Goal: Communication & Community: Answer question/provide support

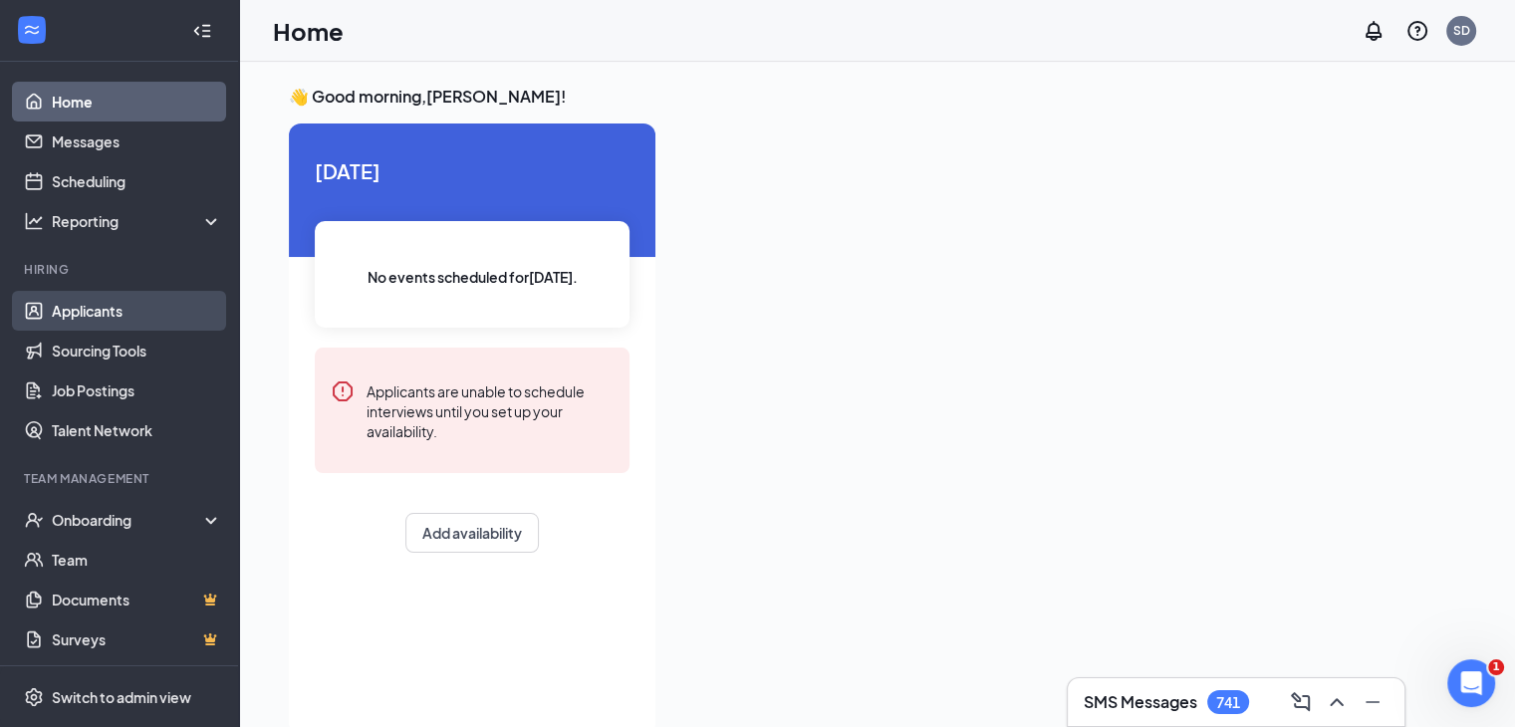
click at [102, 316] on link "Applicants" at bounding box center [137, 311] width 170 height 40
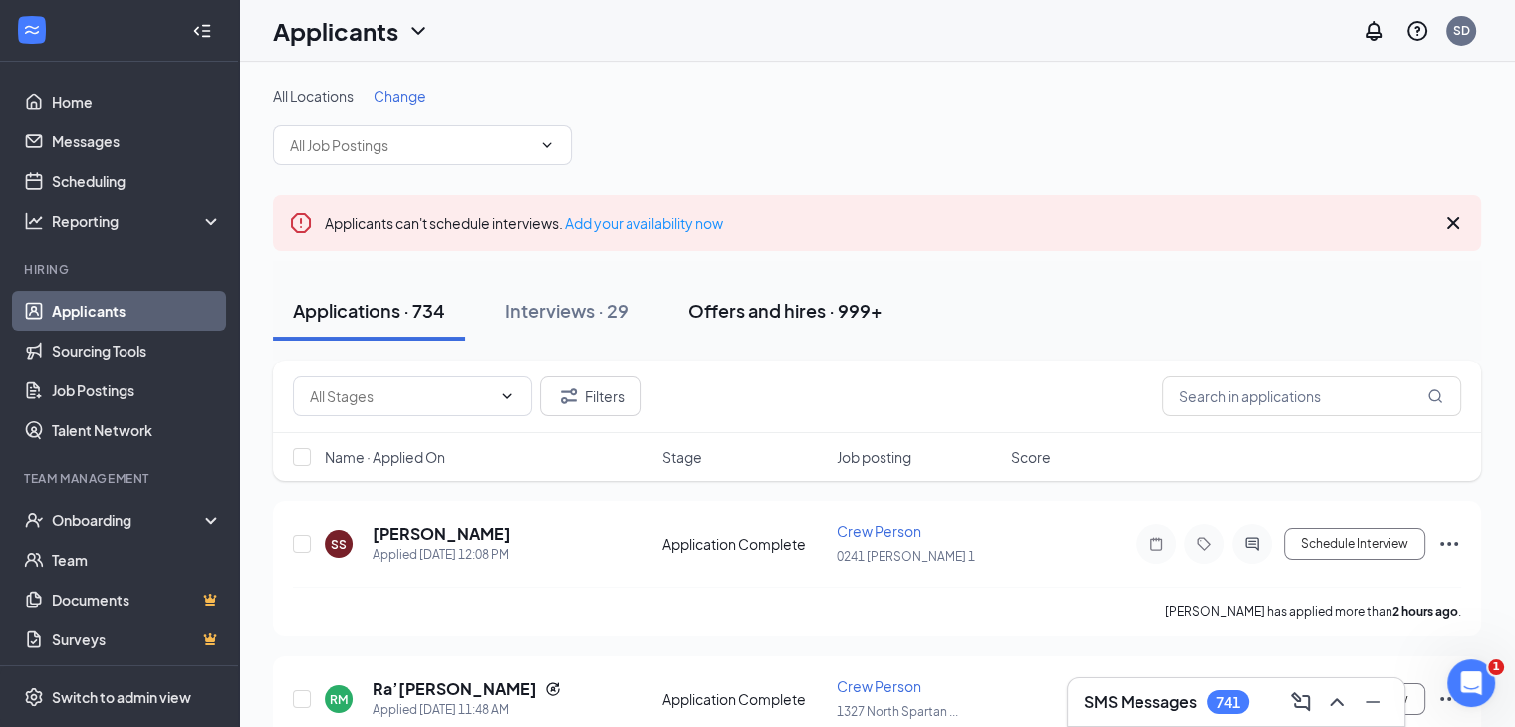
click at [781, 321] on div "Offers and hires · 999+" at bounding box center [785, 310] width 194 height 25
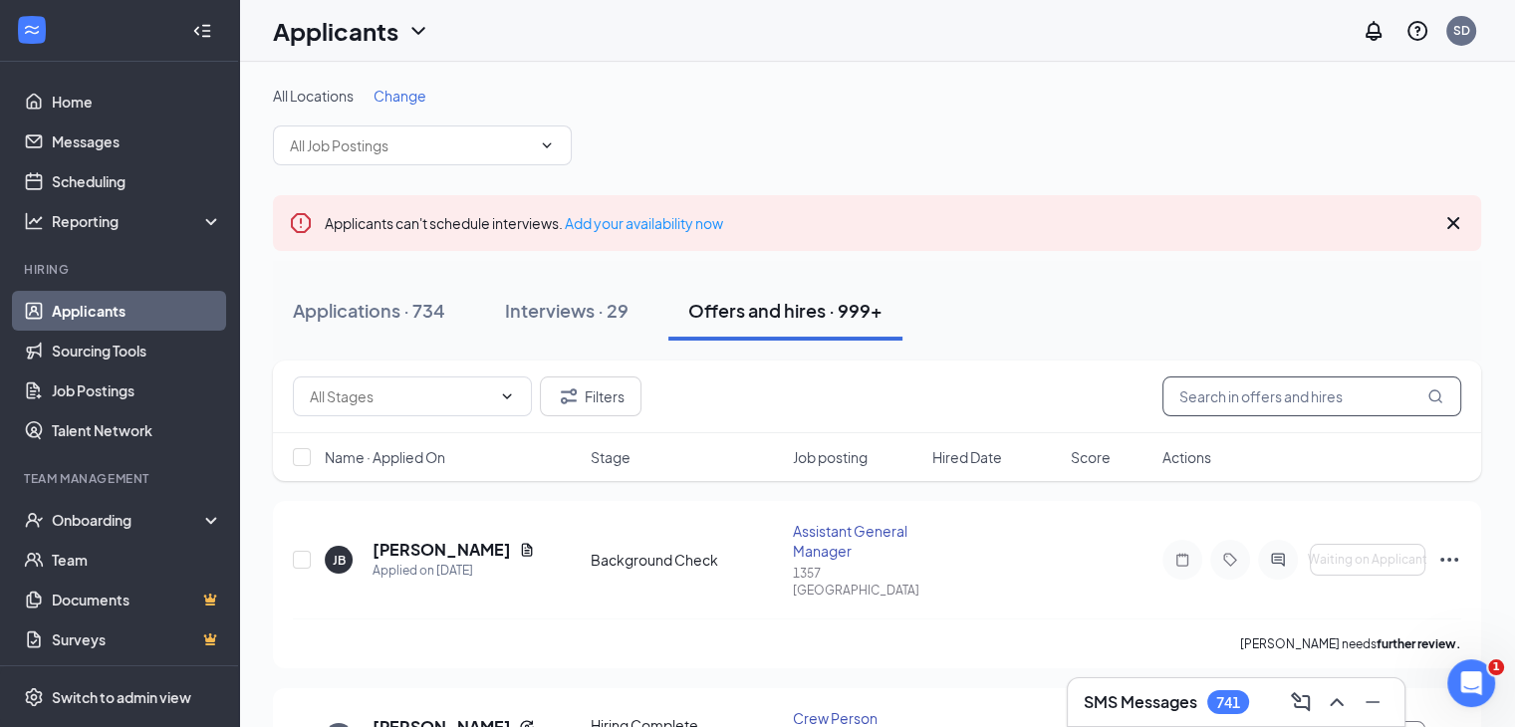
click at [1231, 400] on input "text" at bounding box center [1312, 397] width 299 height 40
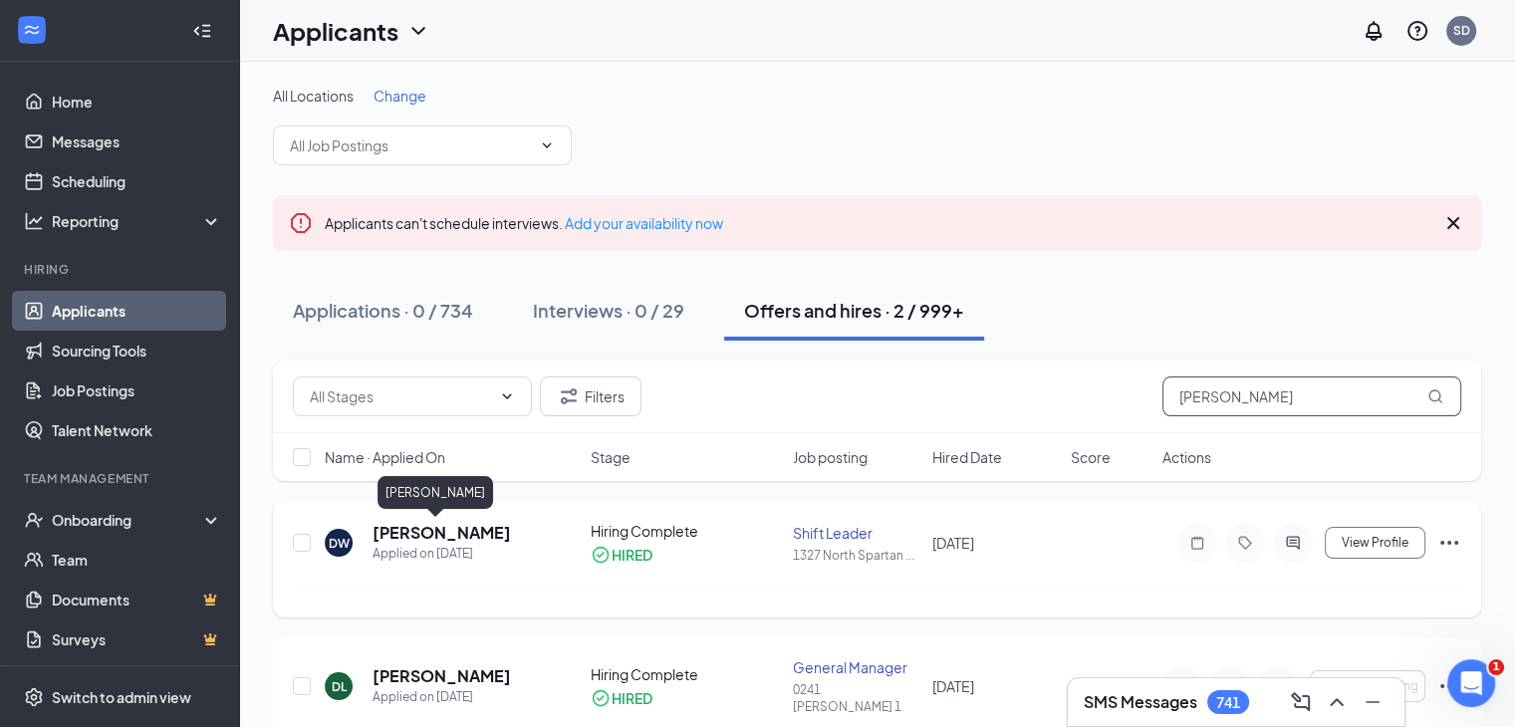
type input "[PERSON_NAME]"
click at [438, 530] on h5 "[PERSON_NAME]" at bounding box center [442, 533] width 138 height 22
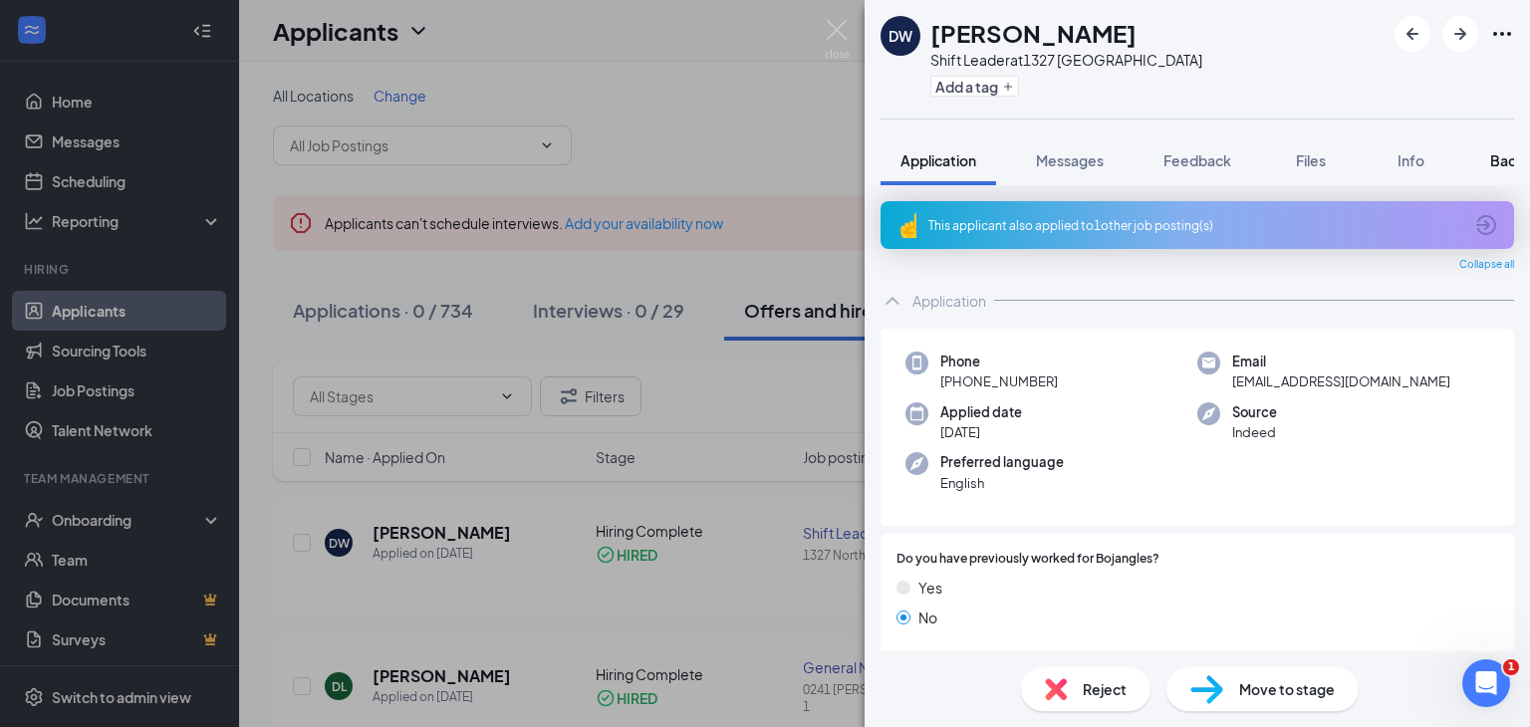
click at [1506, 161] on span "Background" at bounding box center [1531, 160] width 82 height 18
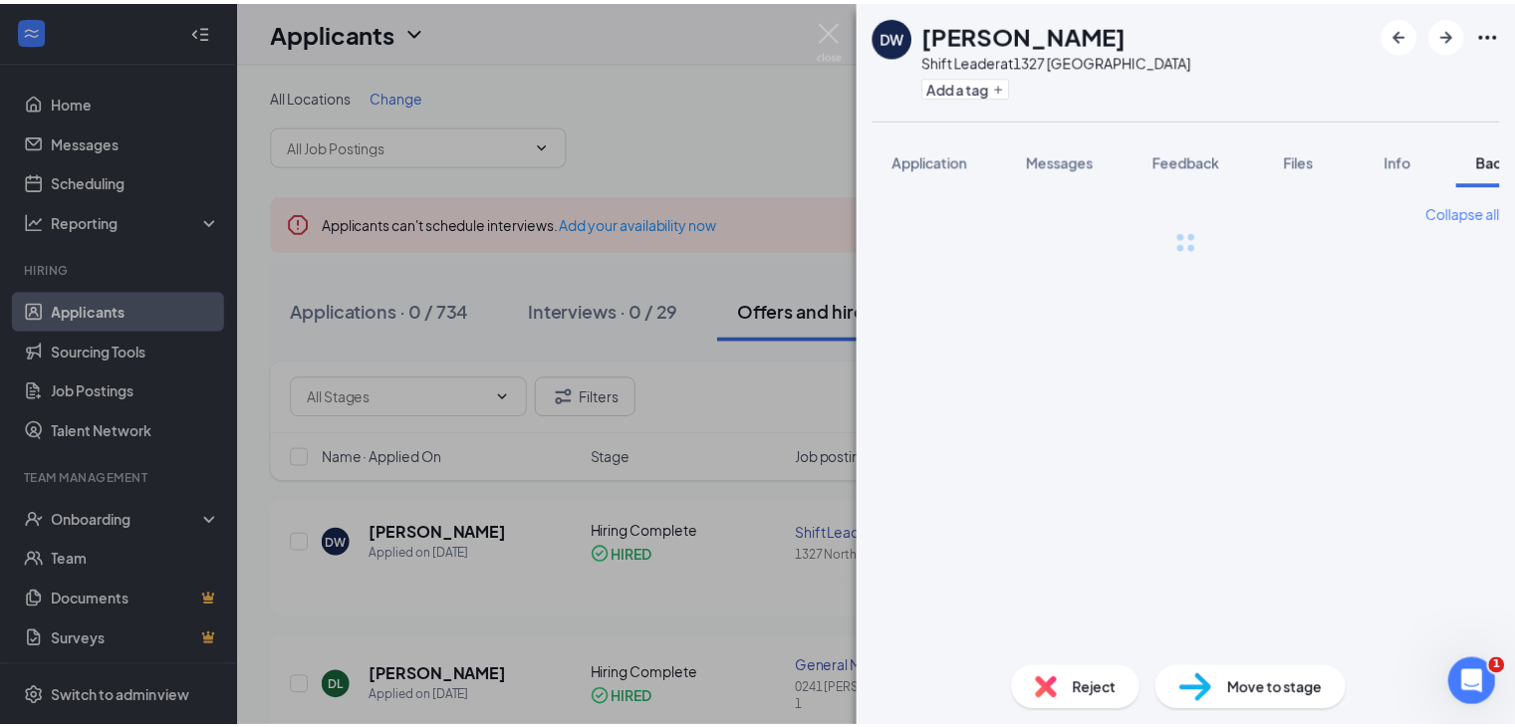
scroll to position [0, 81]
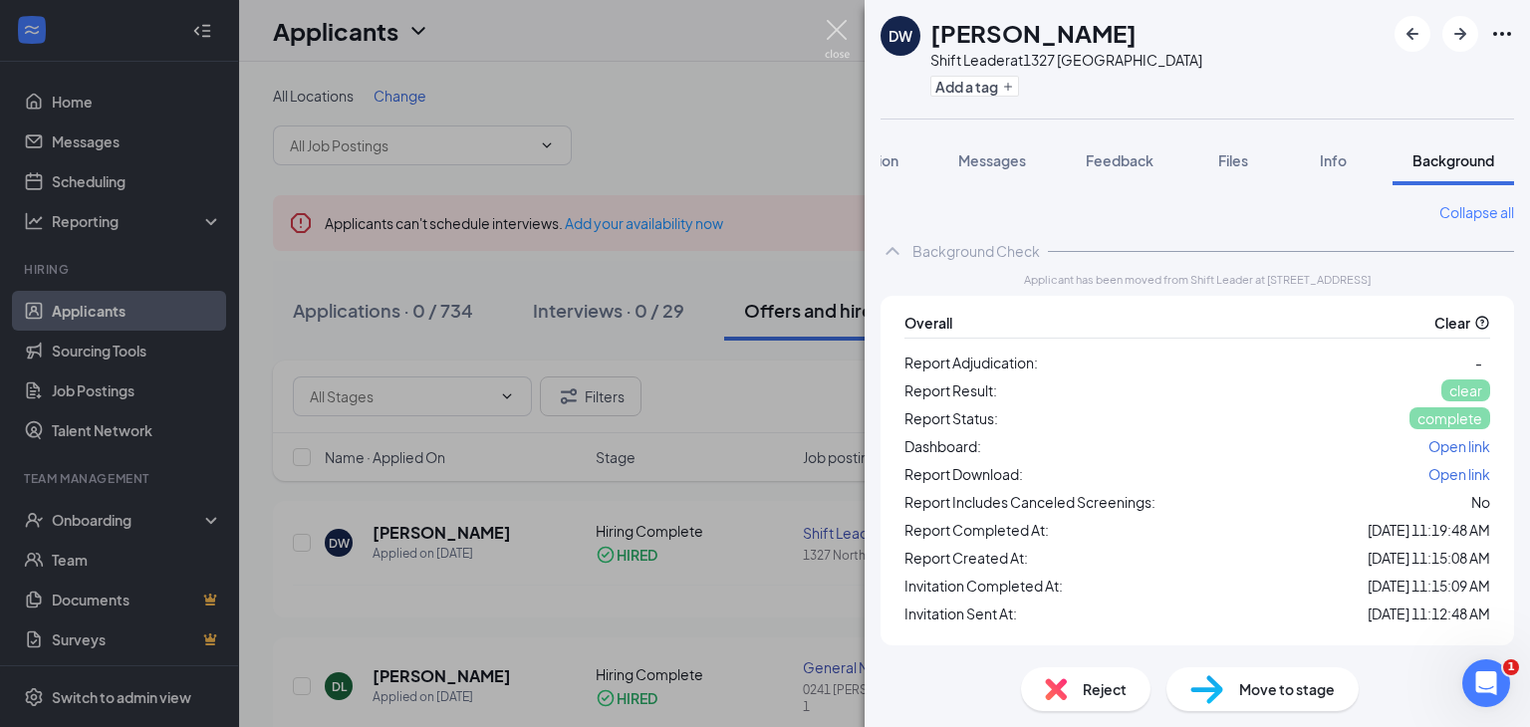
click at [837, 24] on img at bounding box center [837, 39] width 25 height 39
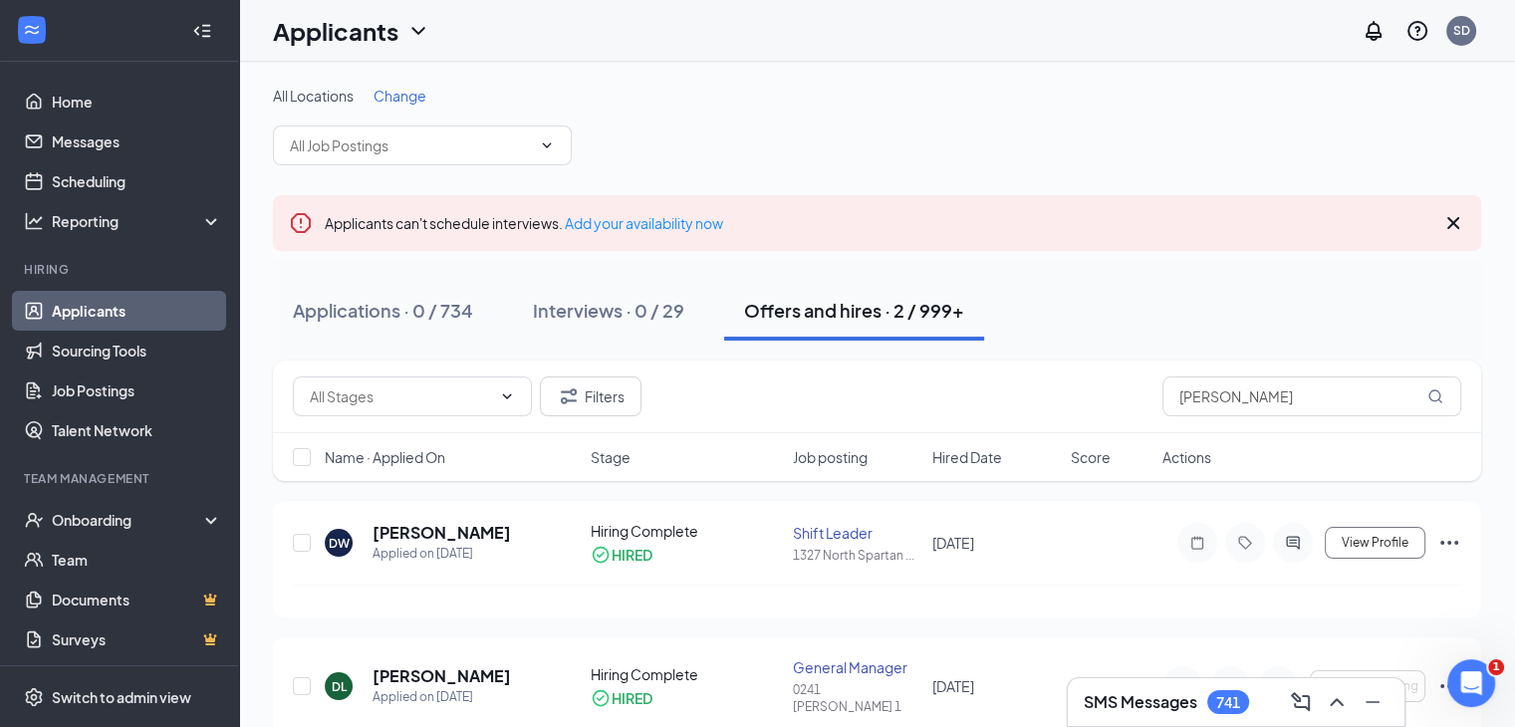
click at [112, 315] on link "Applicants" at bounding box center [137, 311] width 170 height 40
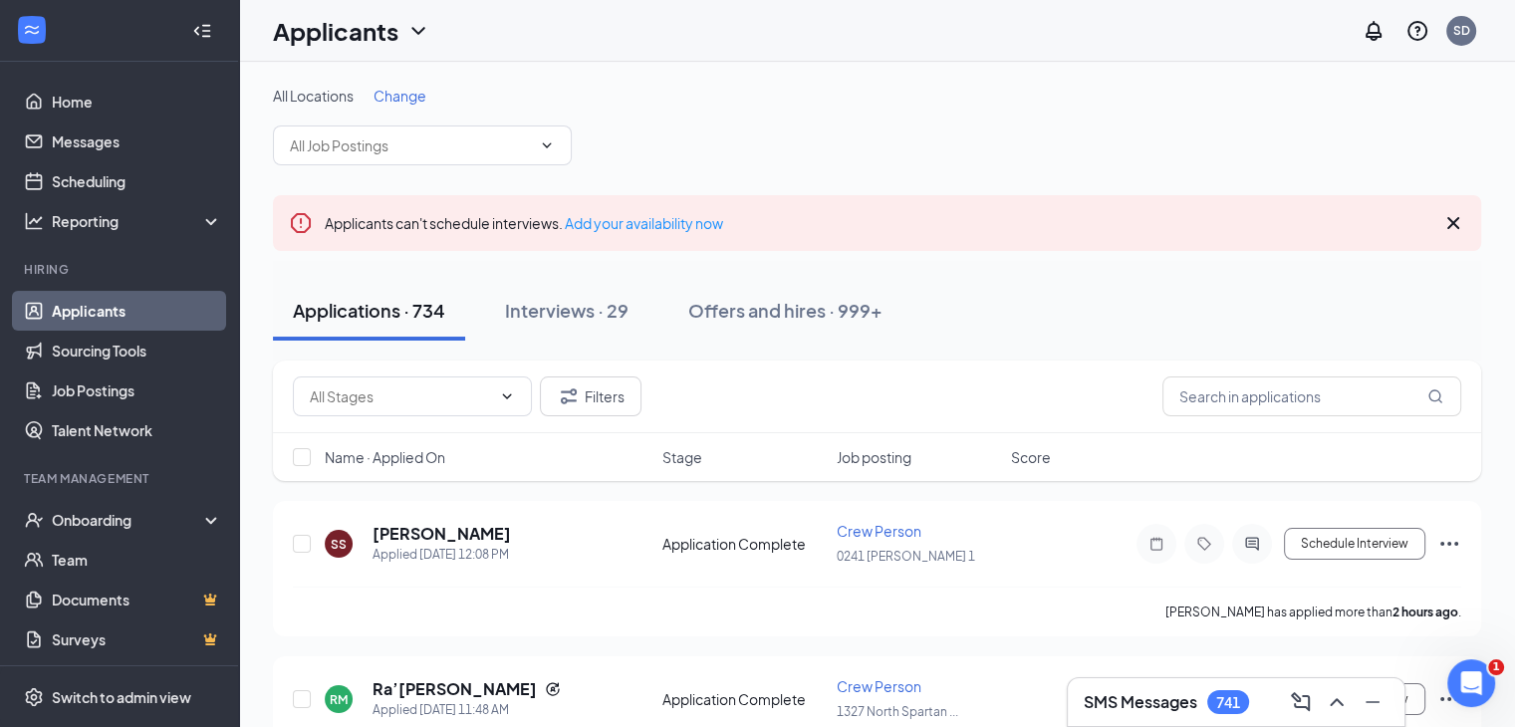
click at [323, 316] on div "Applications · 734" at bounding box center [369, 310] width 152 height 25
click at [392, 100] on span "Change" at bounding box center [400, 96] width 53 height 18
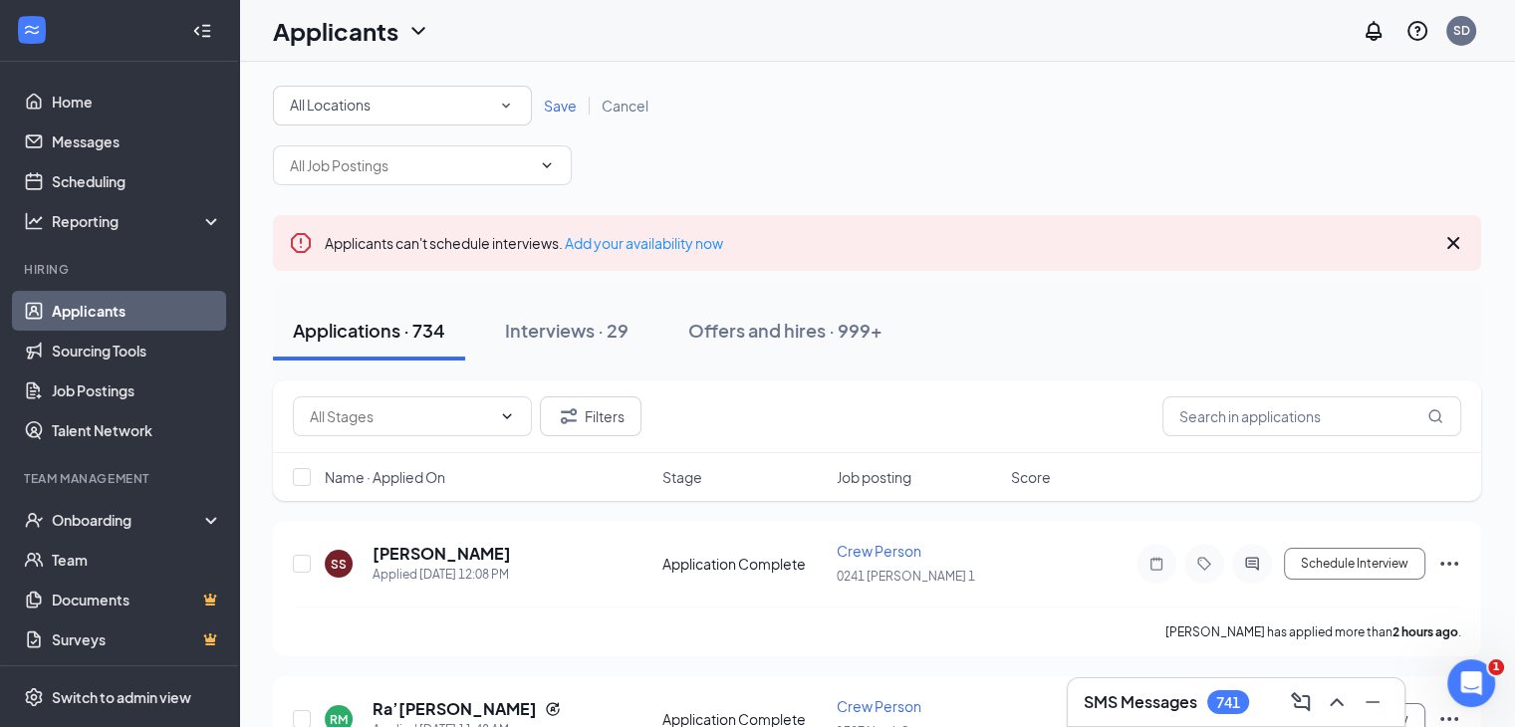
click at [513, 103] on icon "SmallChevronDown" at bounding box center [506, 106] width 18 height 18
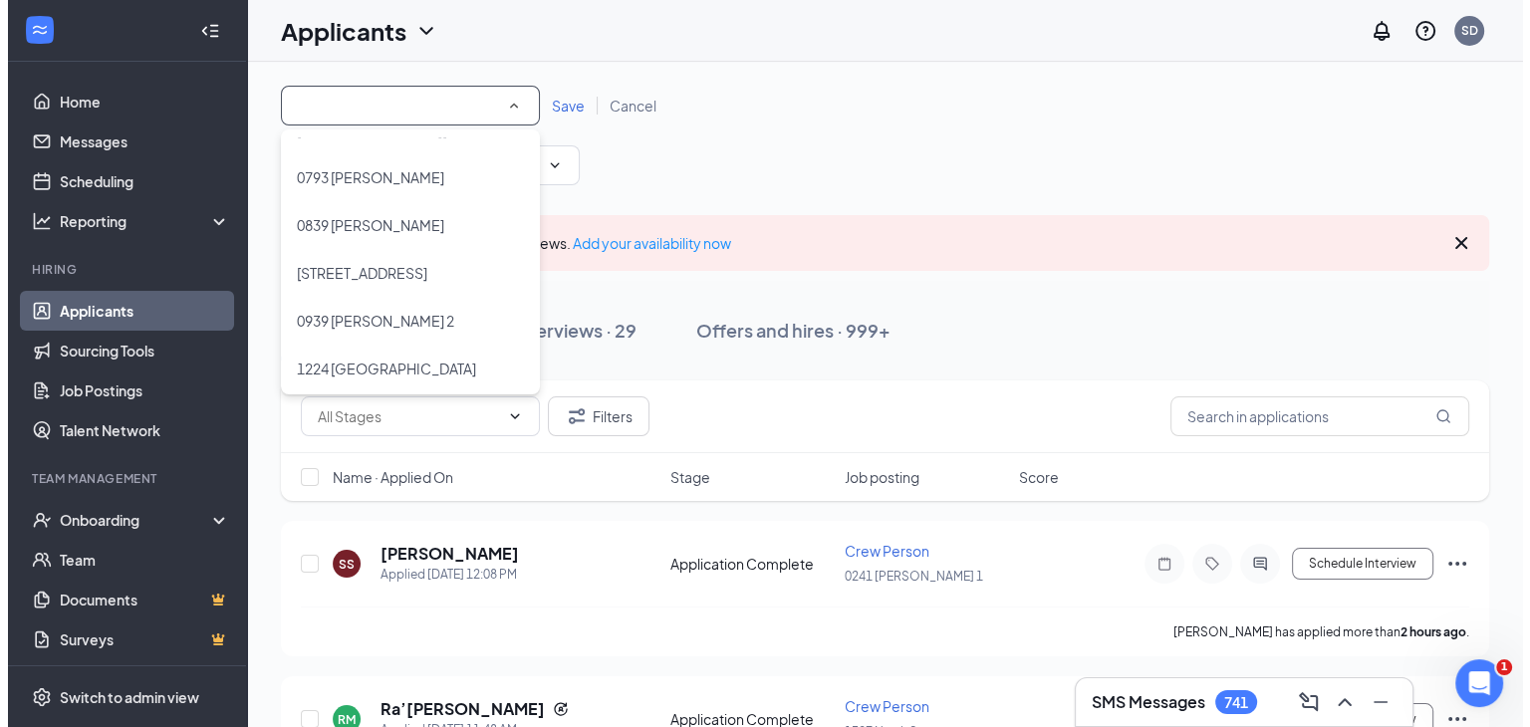
scroll to position [239, 0]
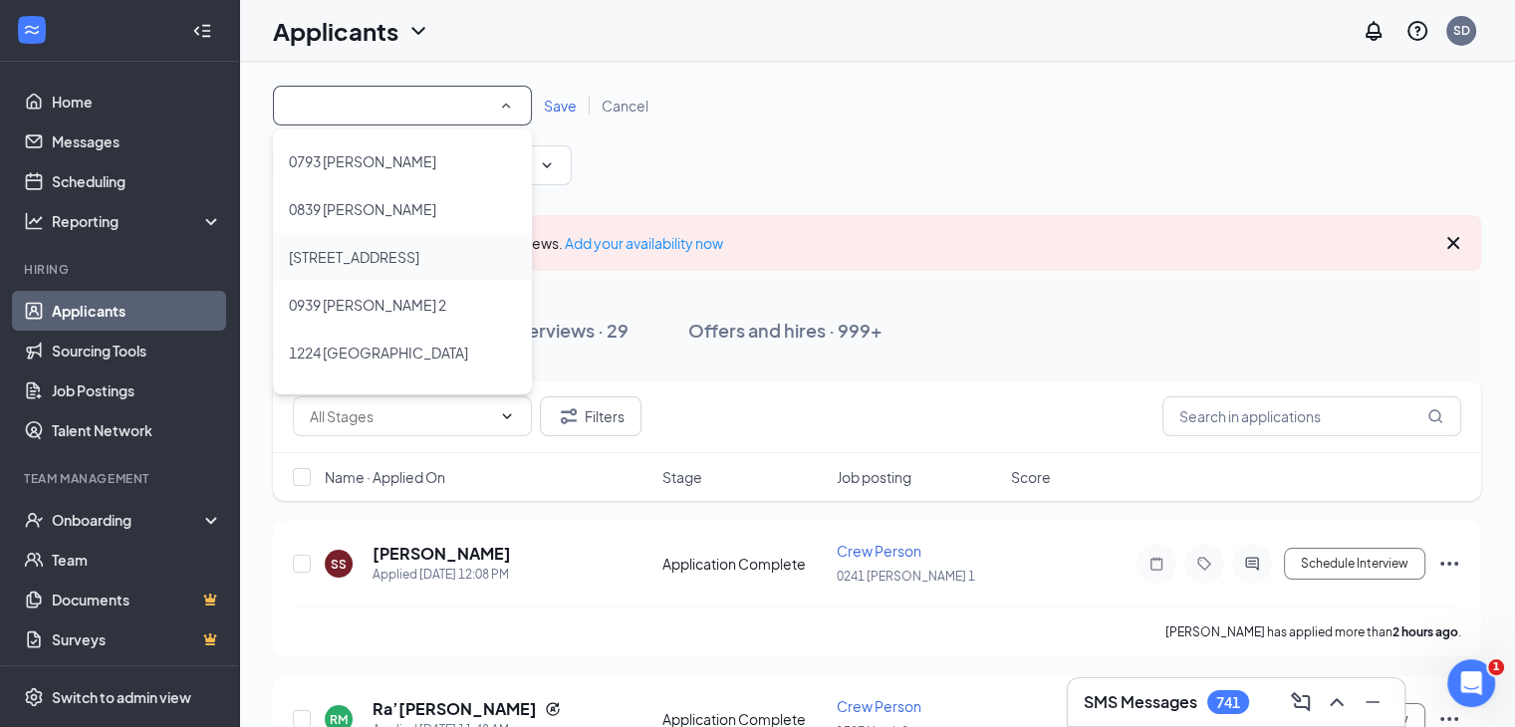
click at [405, 247] on span "[STREET_ADDRESS]" at bounding box center [354, 257] width 131 height 24
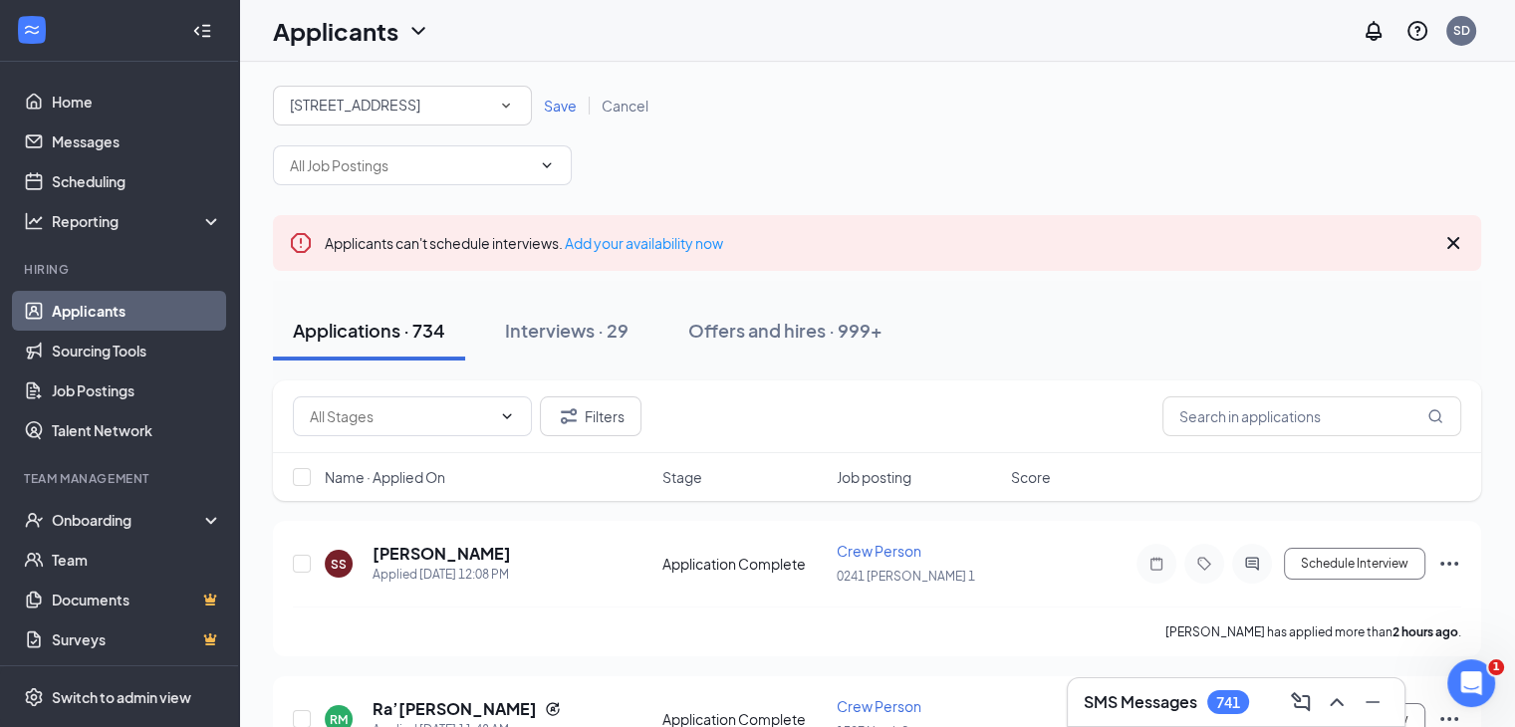
click at [554, 109] on span "Save" at bounding box center [560, 106] width 33 height 18
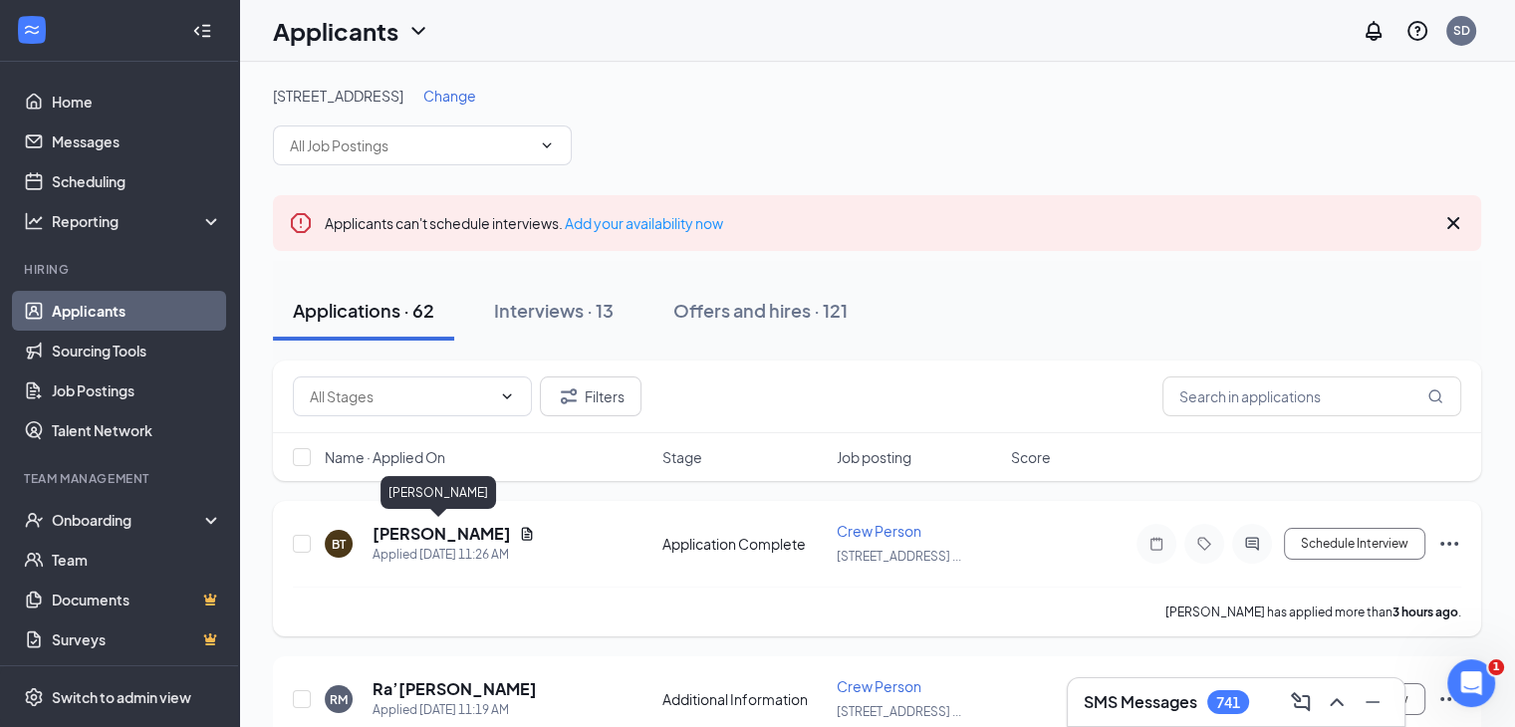
click at [422, 537] on h5 "[PERSON_NAME]" at bounding box center [442, 534] width 138 height 22
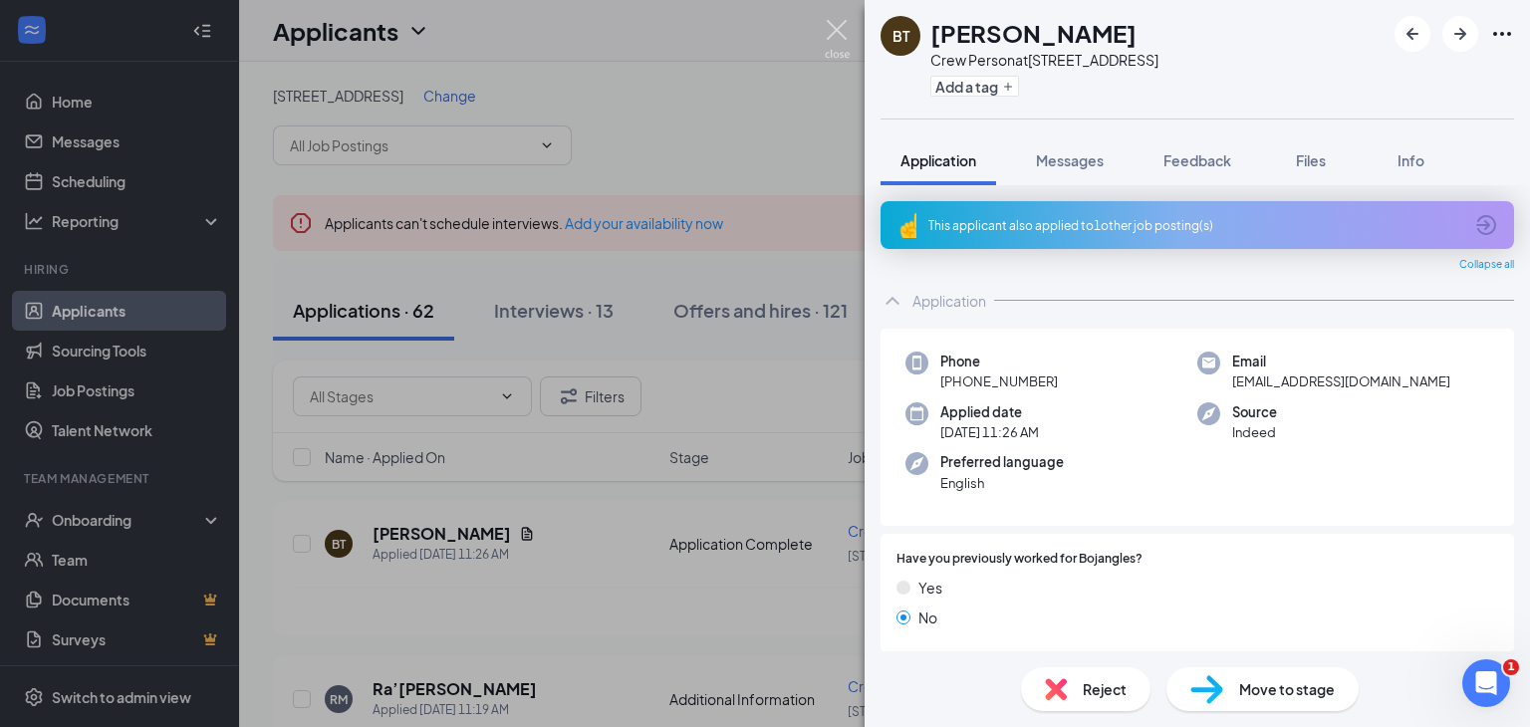
click at [841, 32] on img at bounding box center [837, 39] width 25 height 39
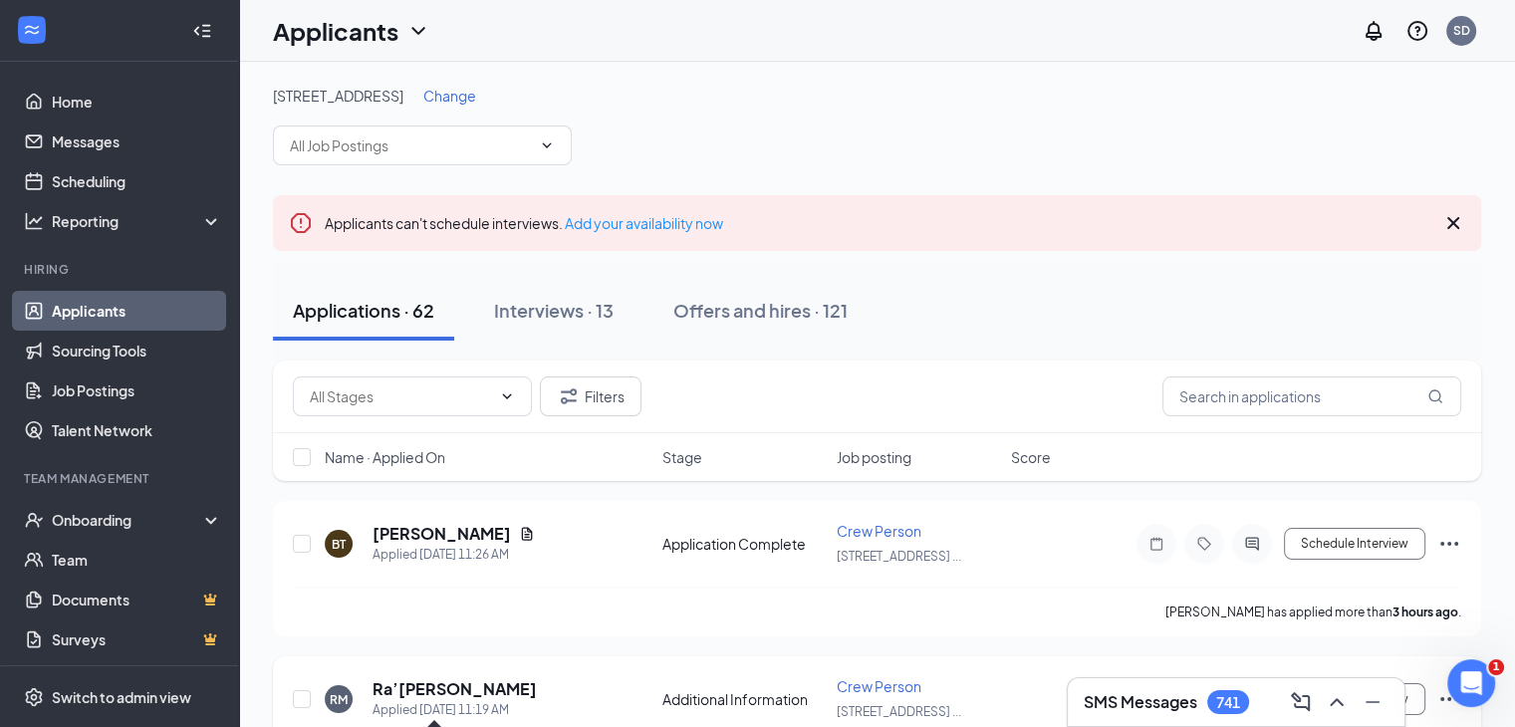
click at [513, 710] on div "Applied [DATE] 11:19 AM" at bounding box center [455, 710] width 164 height 20
click at [509, 691] on h5 "Ra’[PERSON_NAME]" at bounding box center [455, 689] width 164 height 22
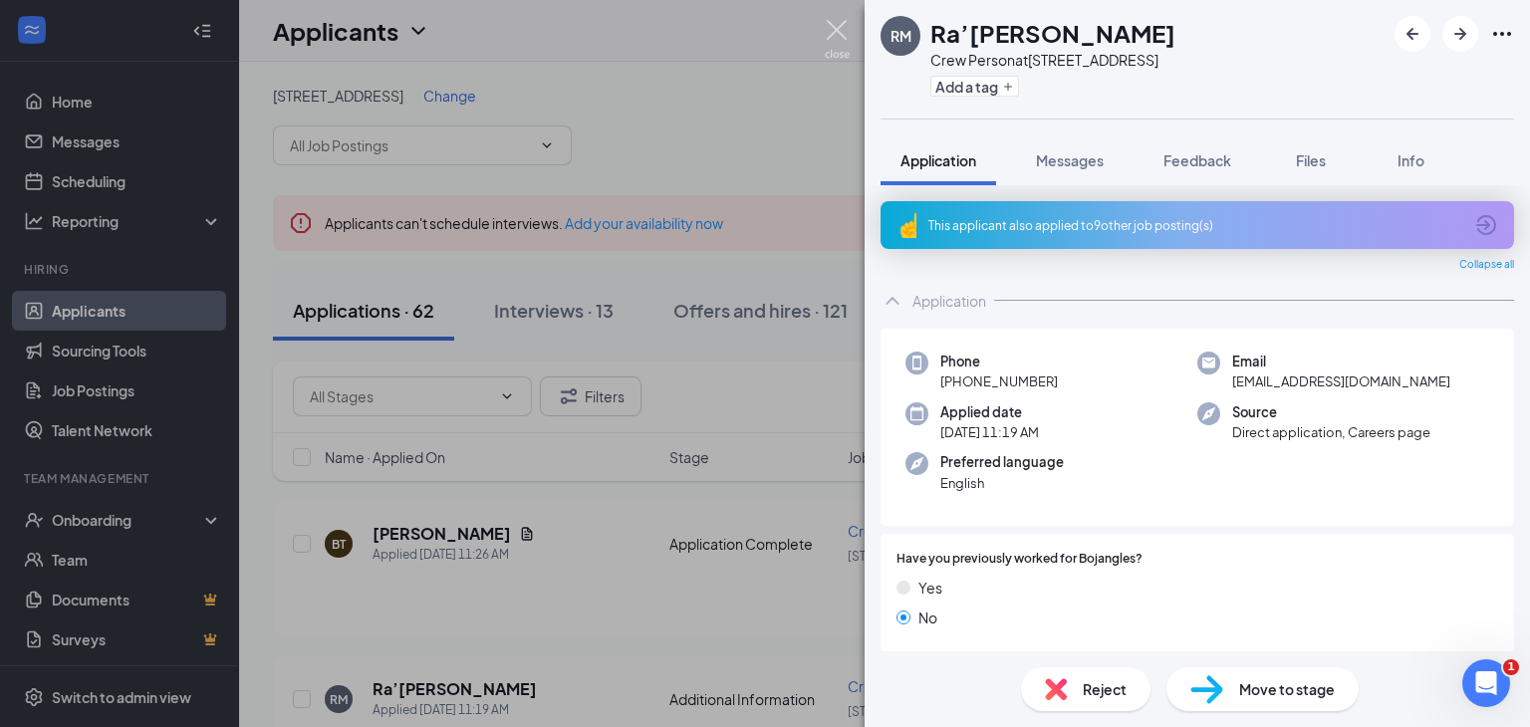
click at [834, 24] on img at bounding box center [837, 39] width 25 height 39
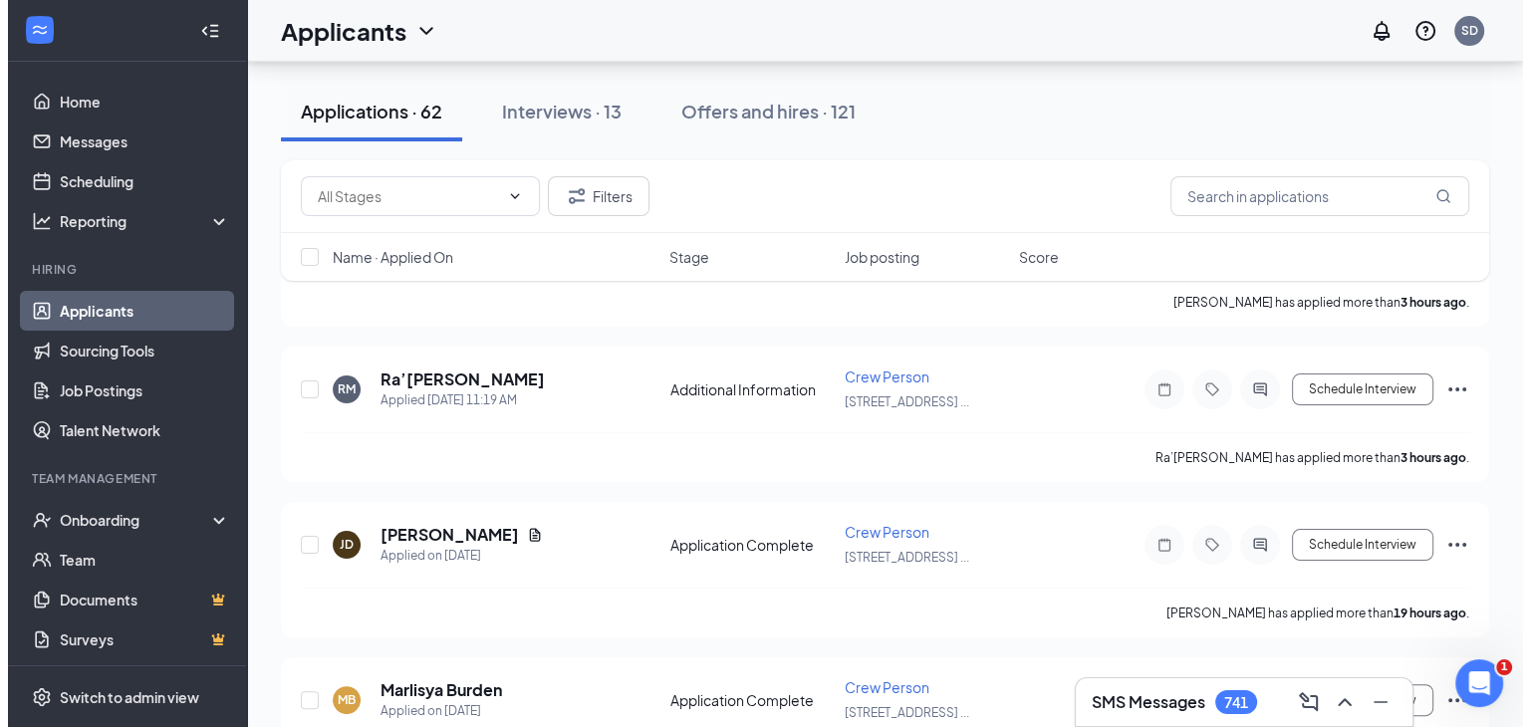
scroll to position [362, 0]
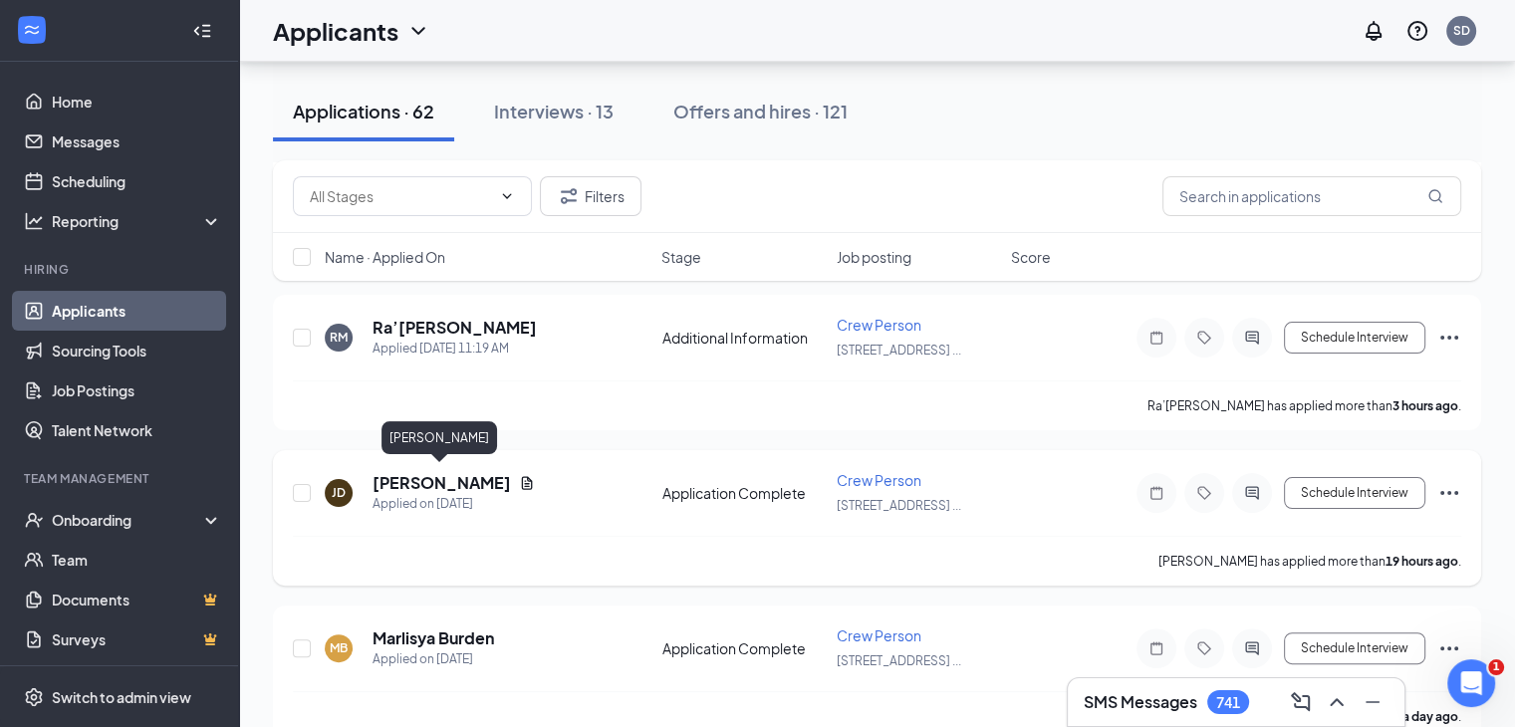
click at [445, 475] on h5 "[PERSON_NAME]" at bounding box center [442, 483] width 138 height 22
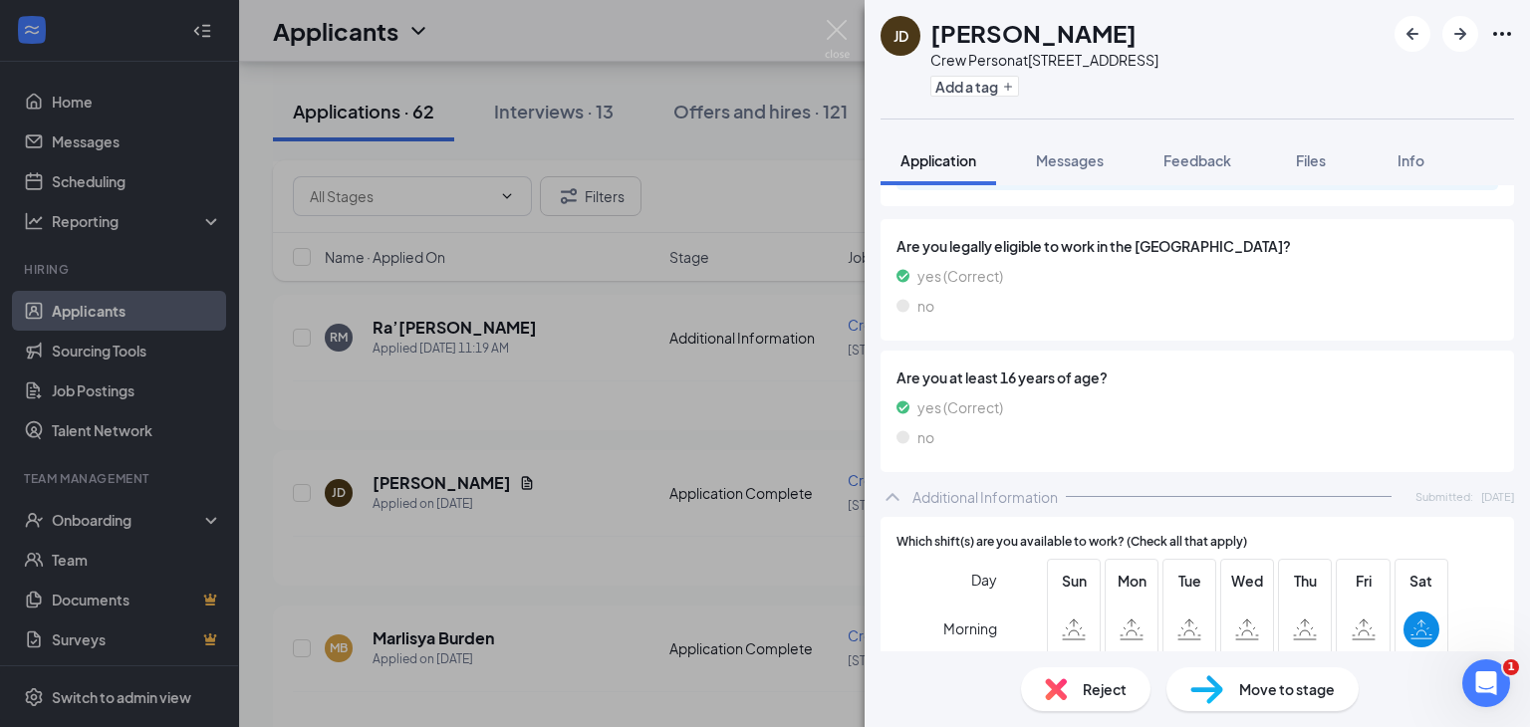
scroll to position [788, 0]
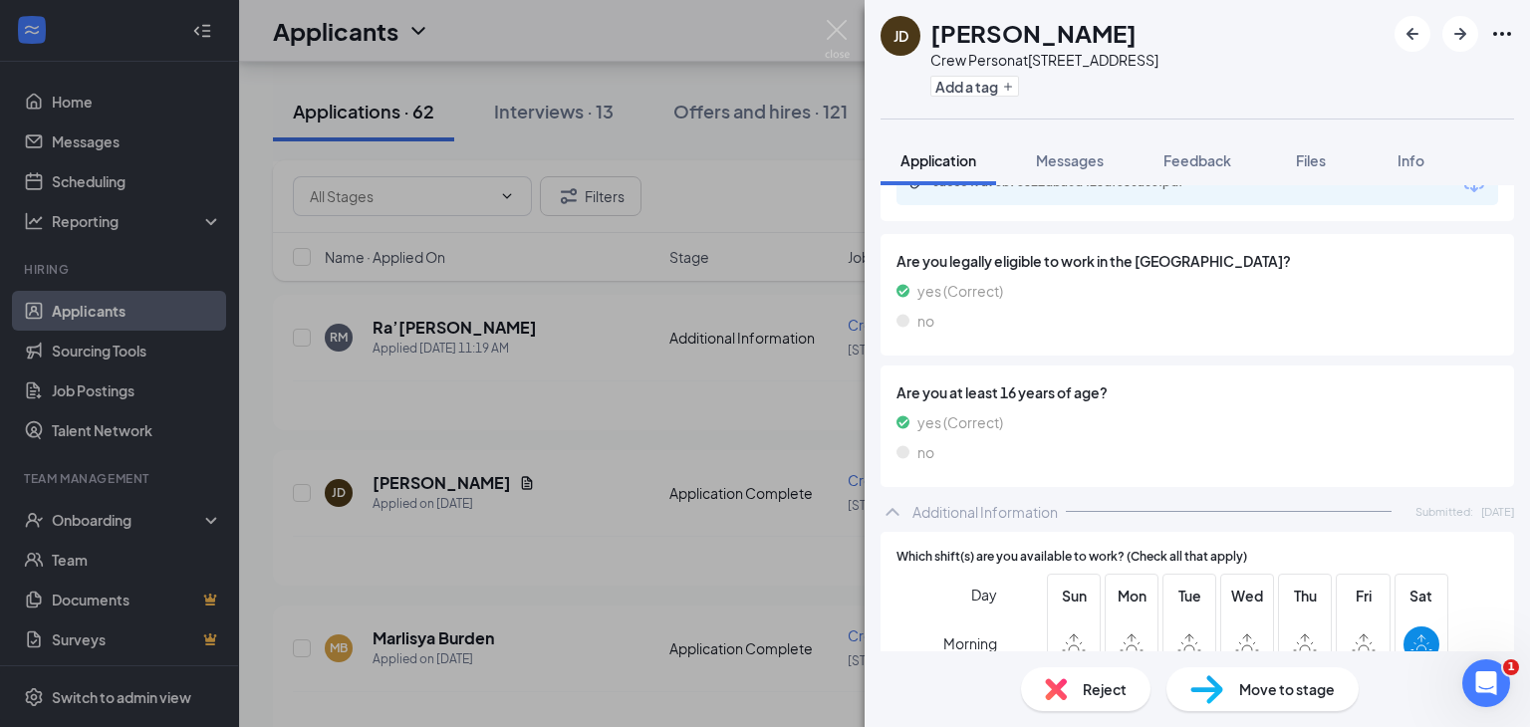
click at [840, 18] on div "[PERSON_NAME] [PERSON_NAME] Crew Person at [STREET_ADDRESS] Add a tag Applicati…" at bounding box center [765, 363] width 1530 height 727
click at [828, 20] on img at bounding box center [837, 39] width 25 height 39
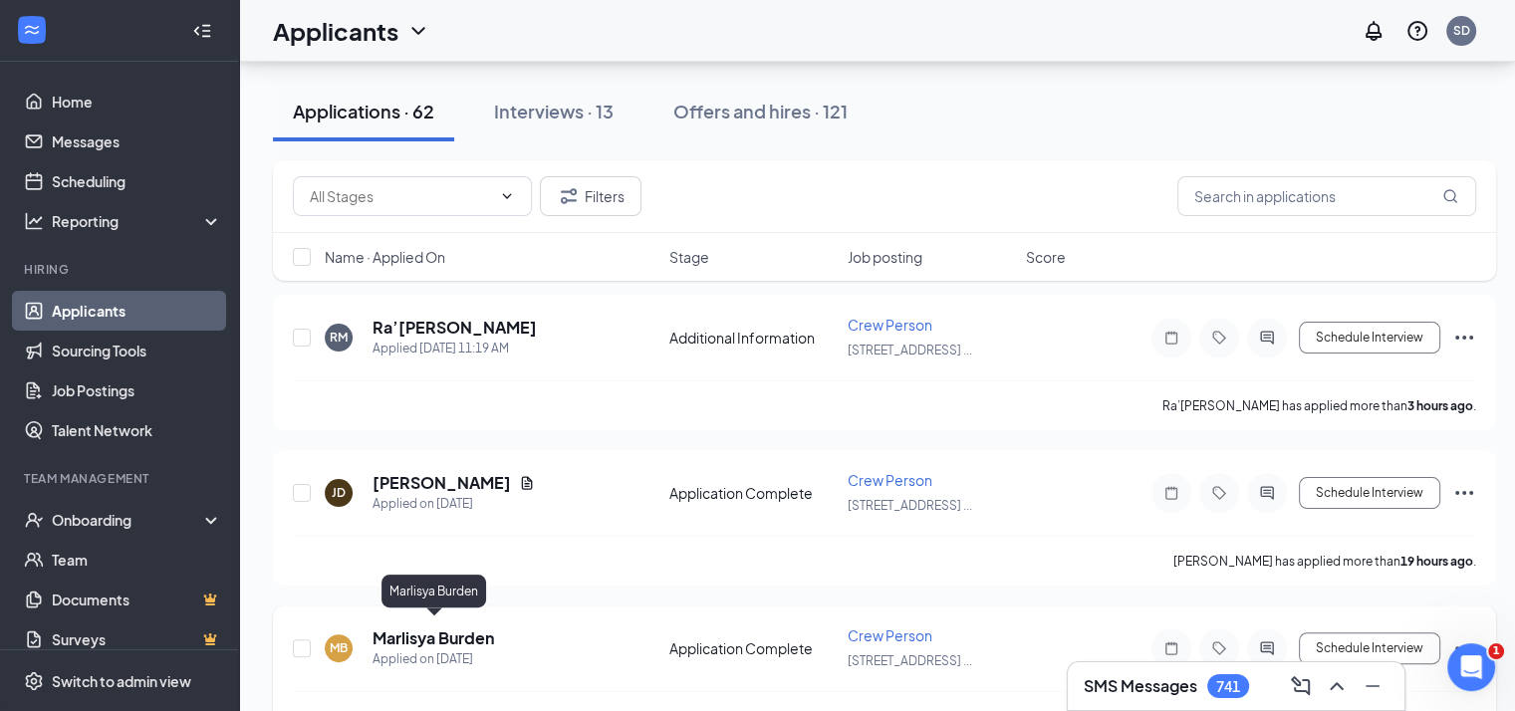
click at [447, 628] on h5 "Marlisya Burden" at bounding box center [434, 639] width 122 height 22
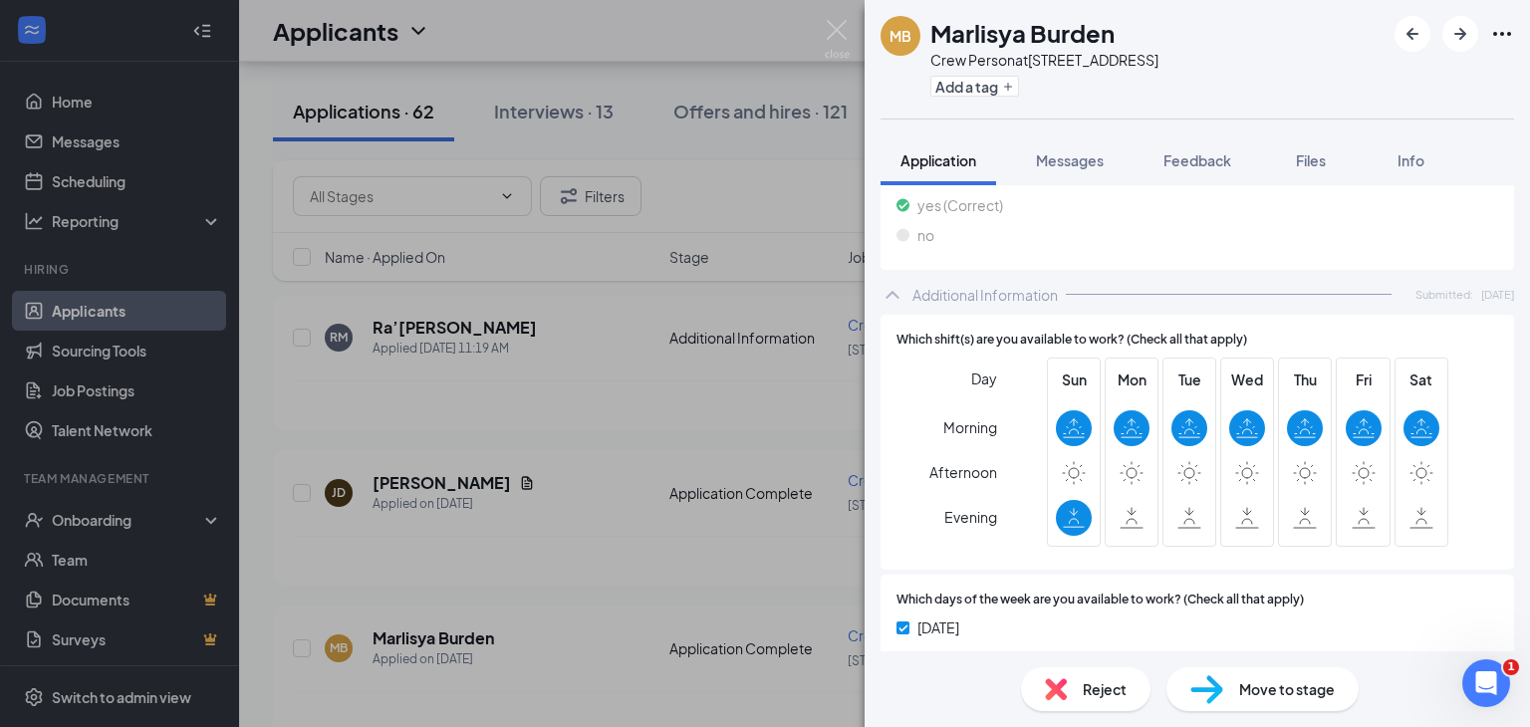
scroll to position [905, 0]
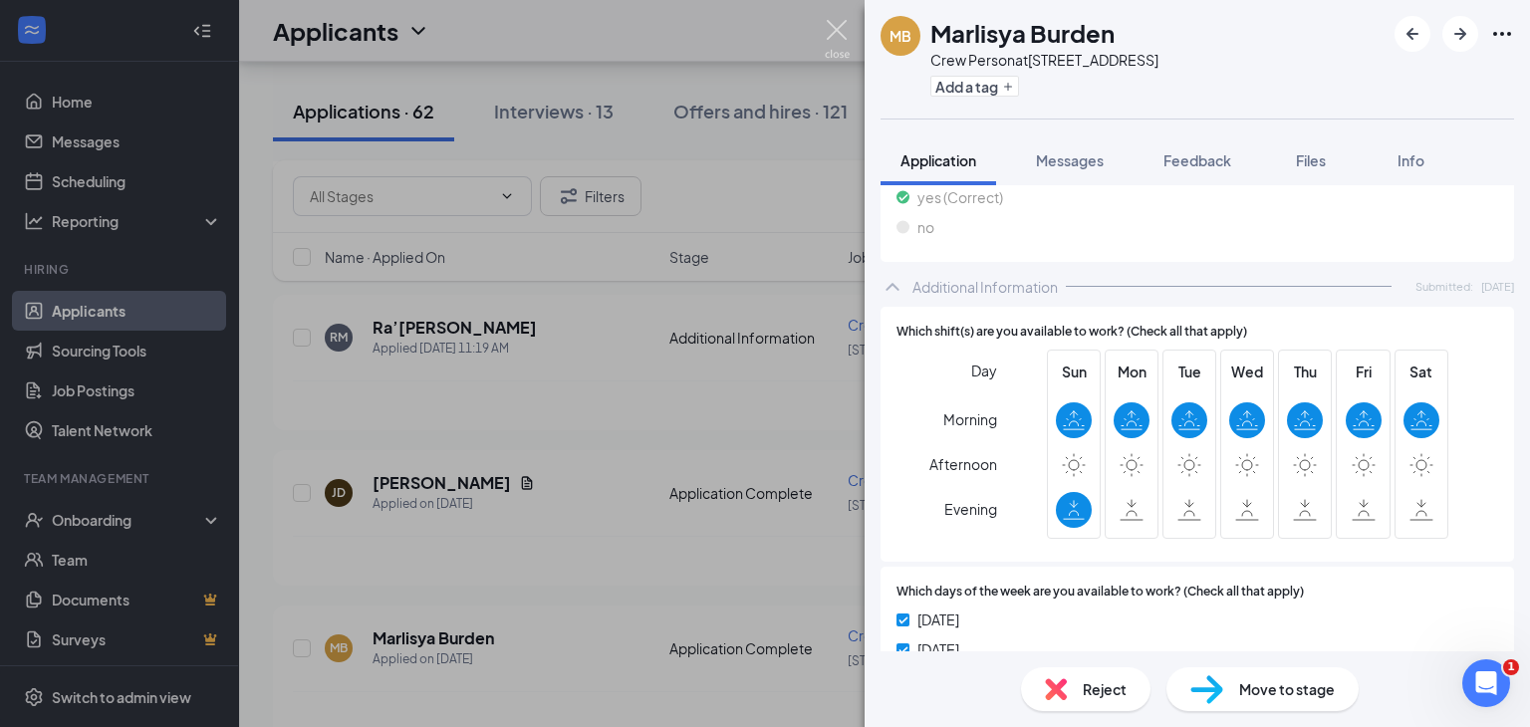
click at [848, 23] on img at bounding box center [837, 39] width 25 height 39
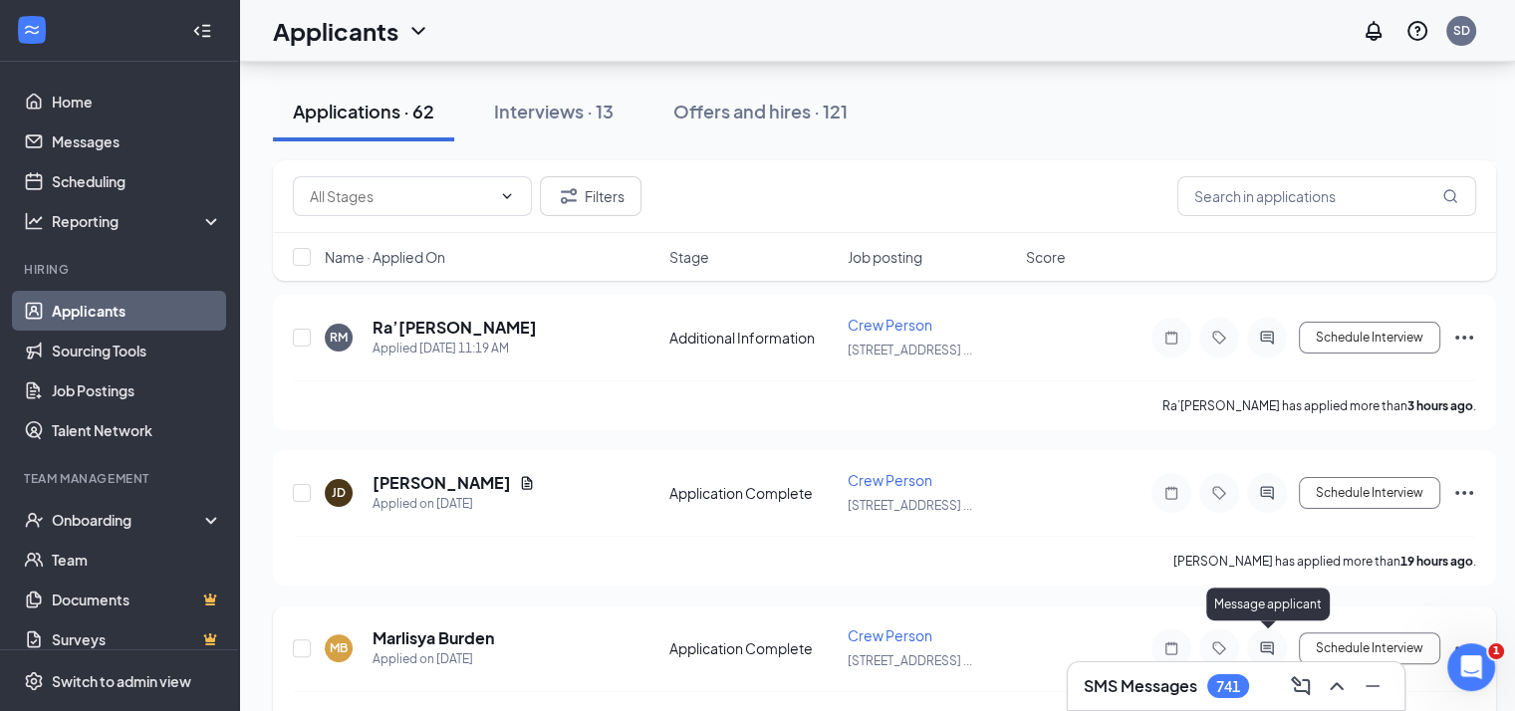
click at [1267, 643] on icon "ActiveChat" at bounding box center [1266, 648] width 13 height 13
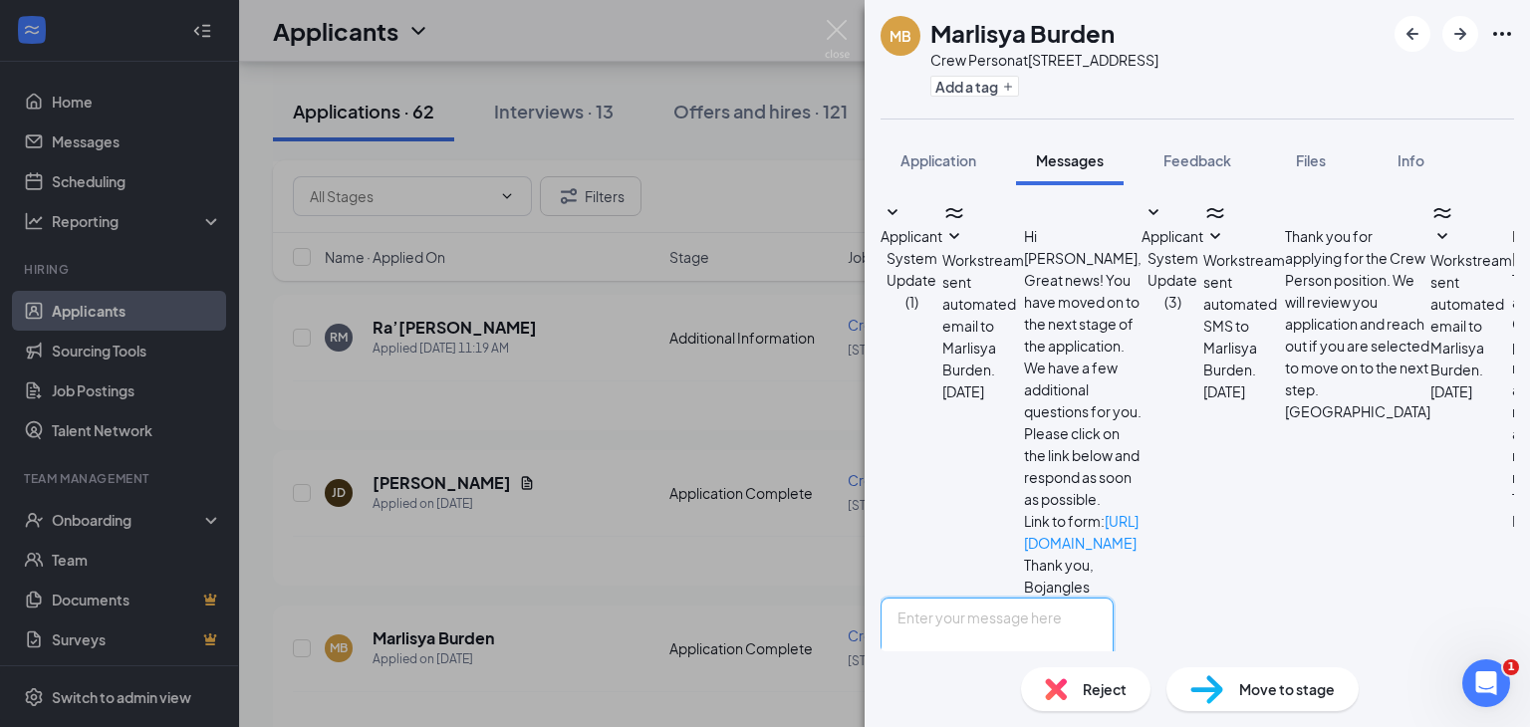
click at [987, 598] on textarea at bounding box center [997, 658] width 233 height 120
click at [987, 598] on textarea "G" at bounding box center [997, 658] width 233 height 120
click at [1114, 598] on textarea "Good afternoon, my name is [PERSON_NAME]. I am the AD at [GEOGRAPHIC_DATA] on E…" at bounding box center [997, 658] width 233 height 120
click at [1114, 598] on textarea "Good afternoon, my name is [PERSON_NAME]. I am the AD at [GEOGRAPHIC_DATA] on […" at bounding box center [997, 658] width 233 height 120
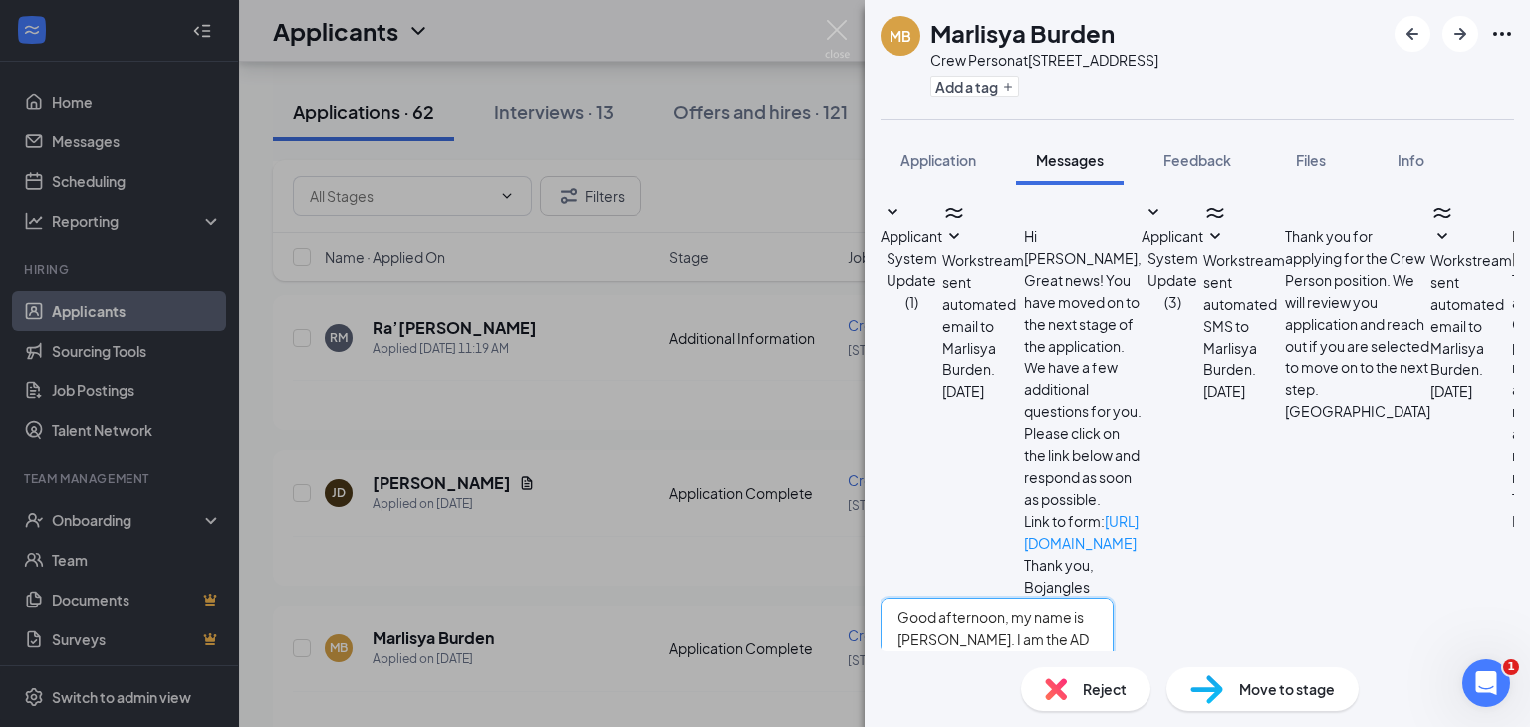
type textarea "Good afternoon, my name is [PERSON_NAME]. I am the AD at [GEOGRAPHIC_DATA] on […"
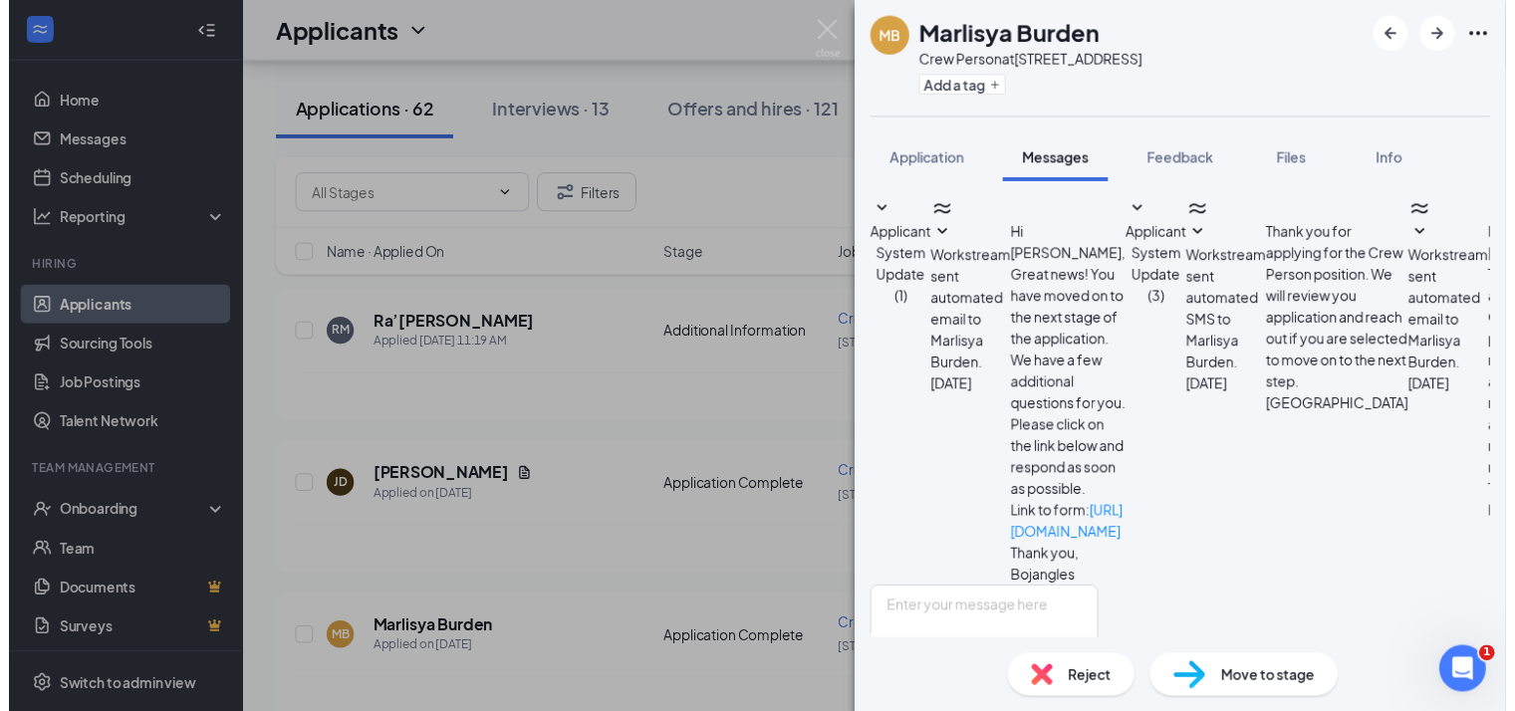
scroll to position [343, 0]
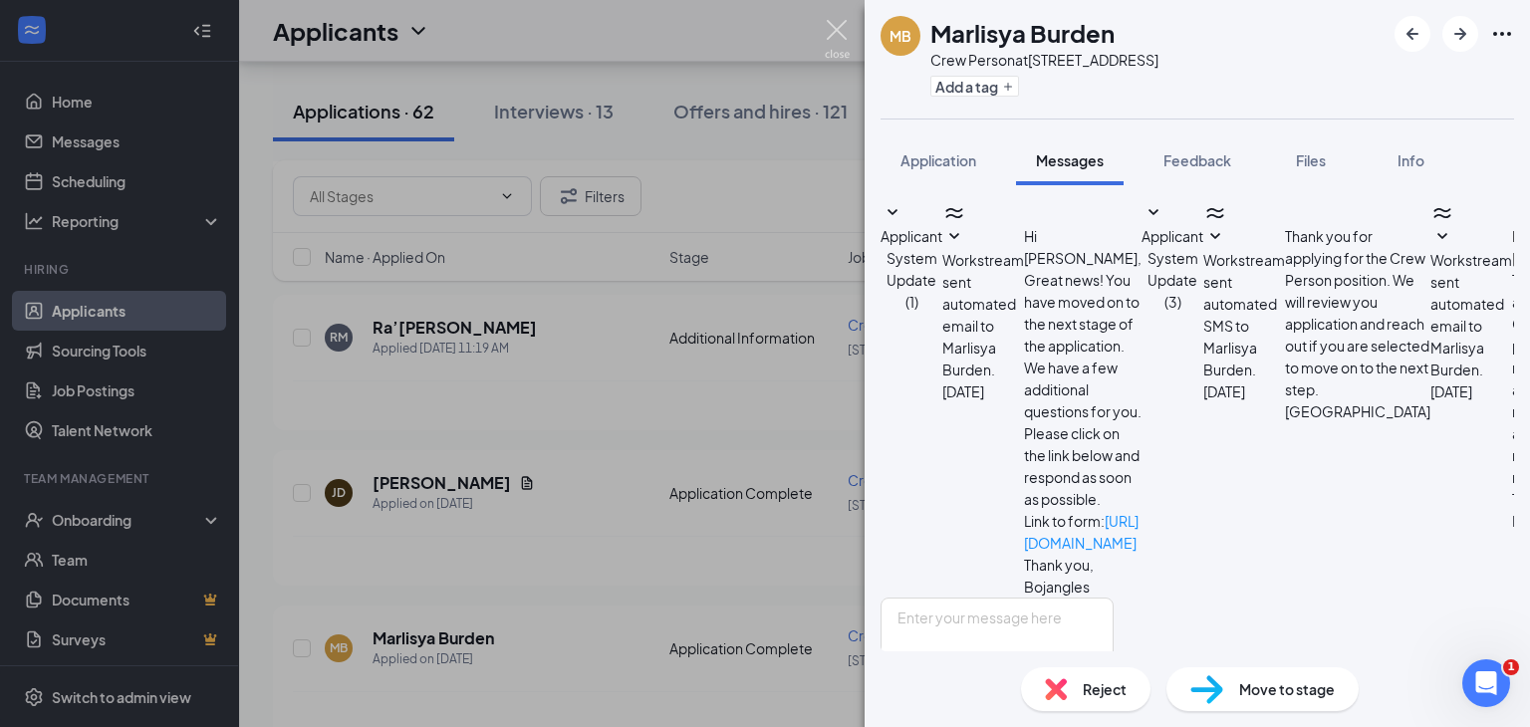
click at [834, 28] on img at bounding box center [837, 39] width 25 height 39
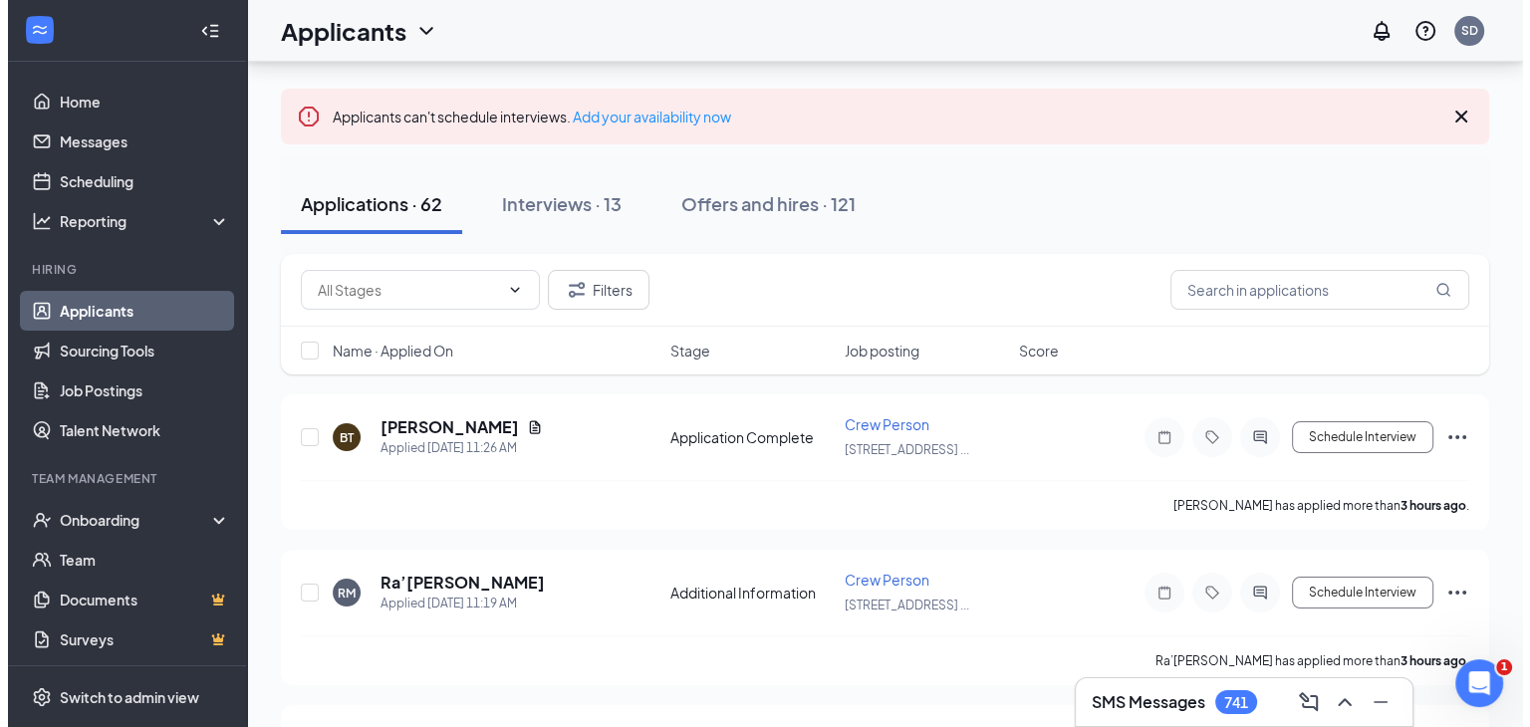
scroll to position [104, 0]
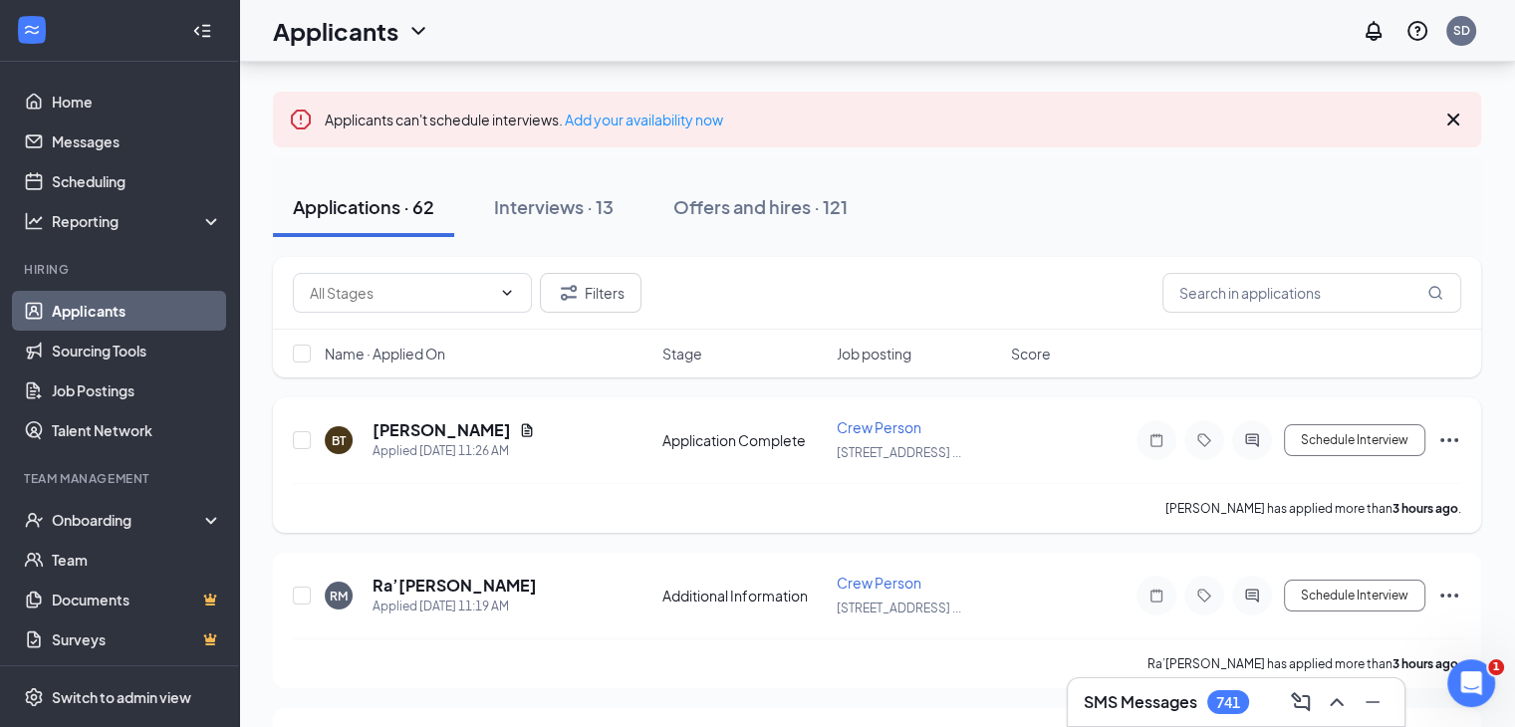
click at [1257, 447] on div at bounding box center [1252, 440] width 40 height 40
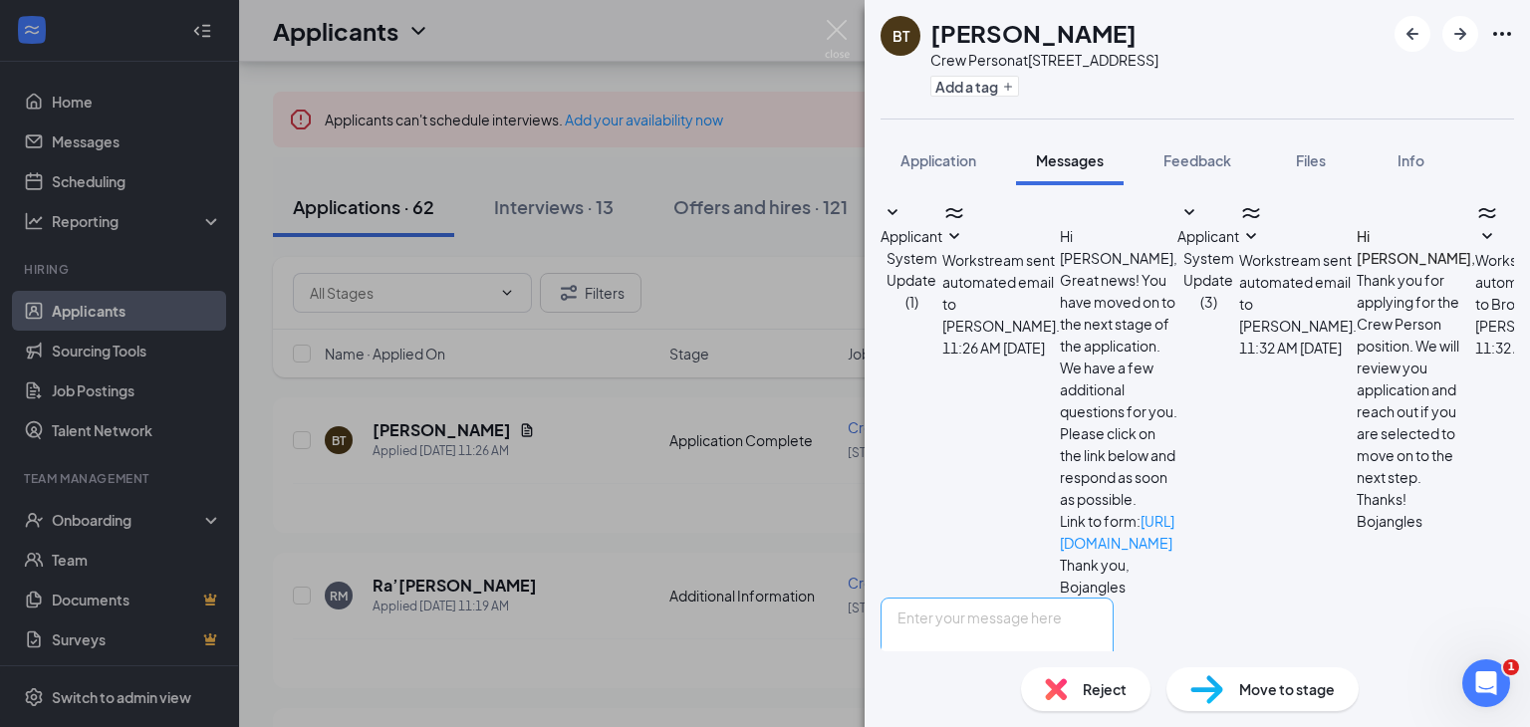
scroll to position [150, 0]
click at [992, 598] on textarea at bounding box center [997, 658] width 233 height 120
click at [981, 598] on textarea "Hello, My name is [PERSON_NAME] and I am the Area Director over the Bojangles o…" at bounding box center [997, 658] width 233 height 120
type textarea "Hello, My name is [PERSON_NAME] and I am the Area Director over the Bojangles o…"
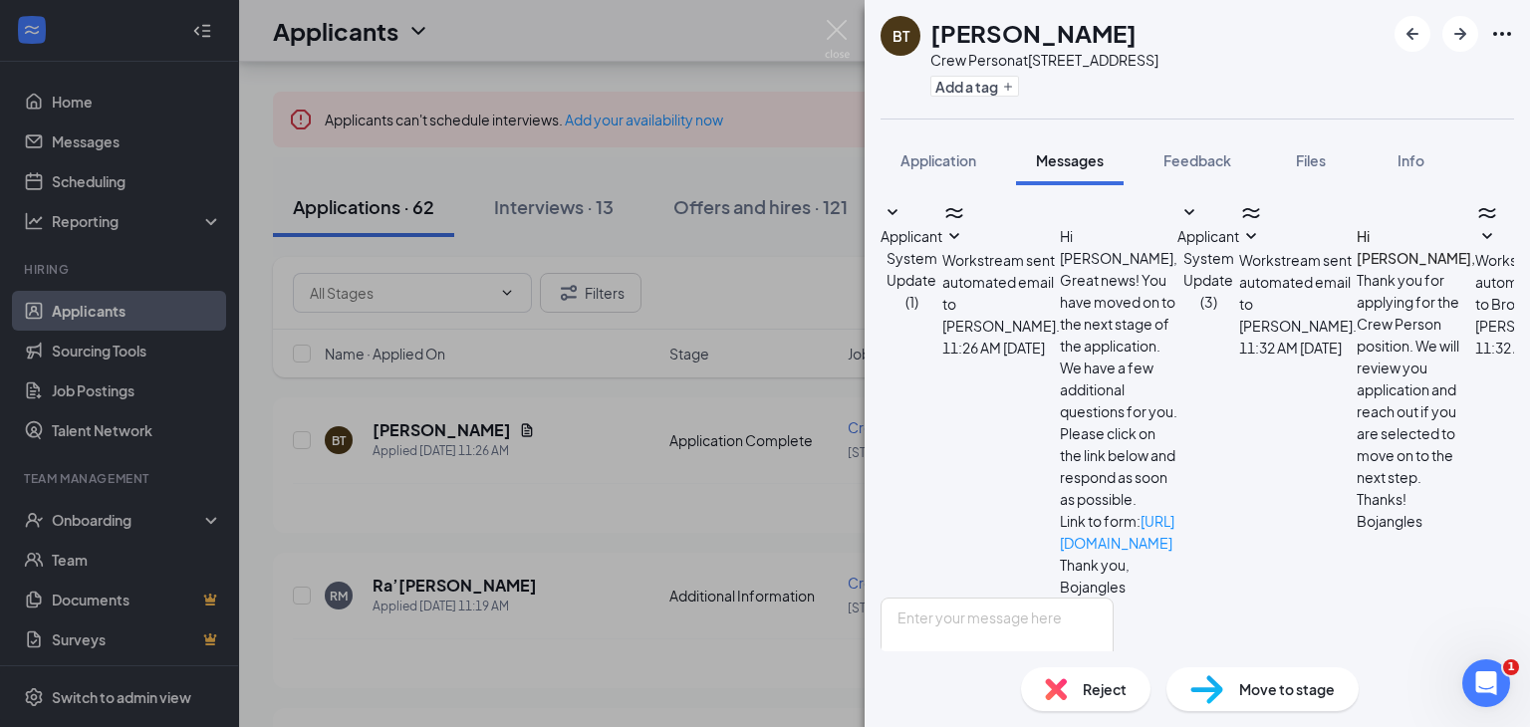
scroll to position [366, 0]
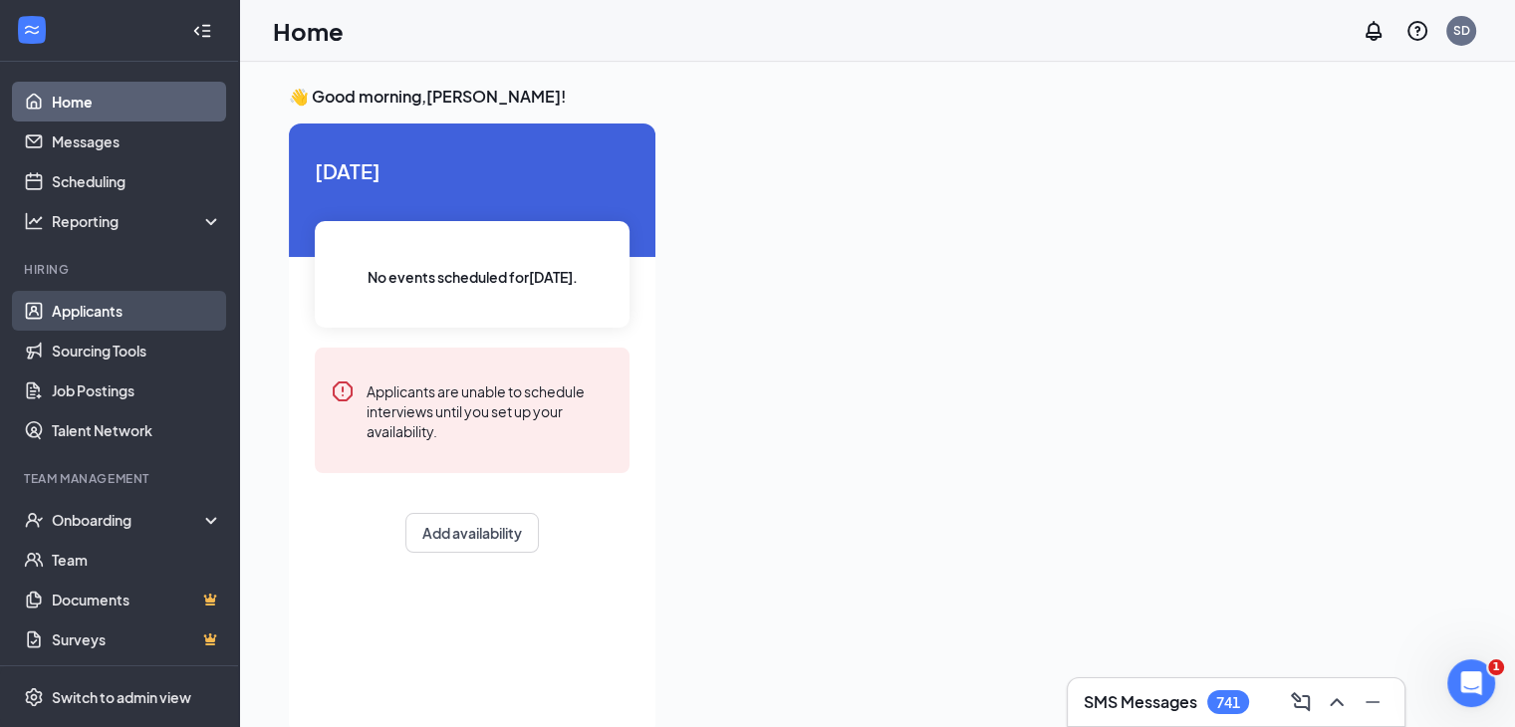
click at [109, 308] on link "Applicants" at bounding box center [137, 311] width 170 height 40
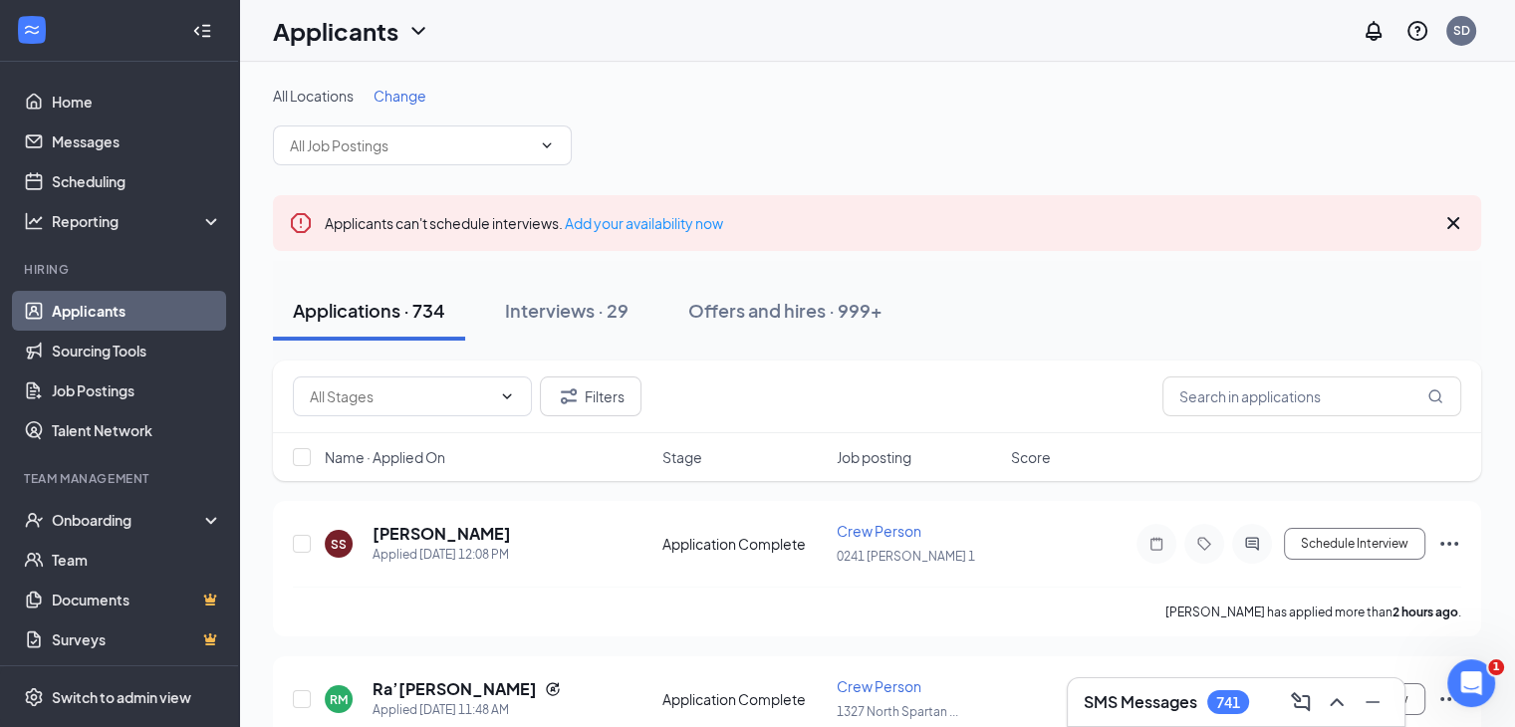
click at [410, 95] on span "Change" at bounding box center [400, 96] width 53 height 18
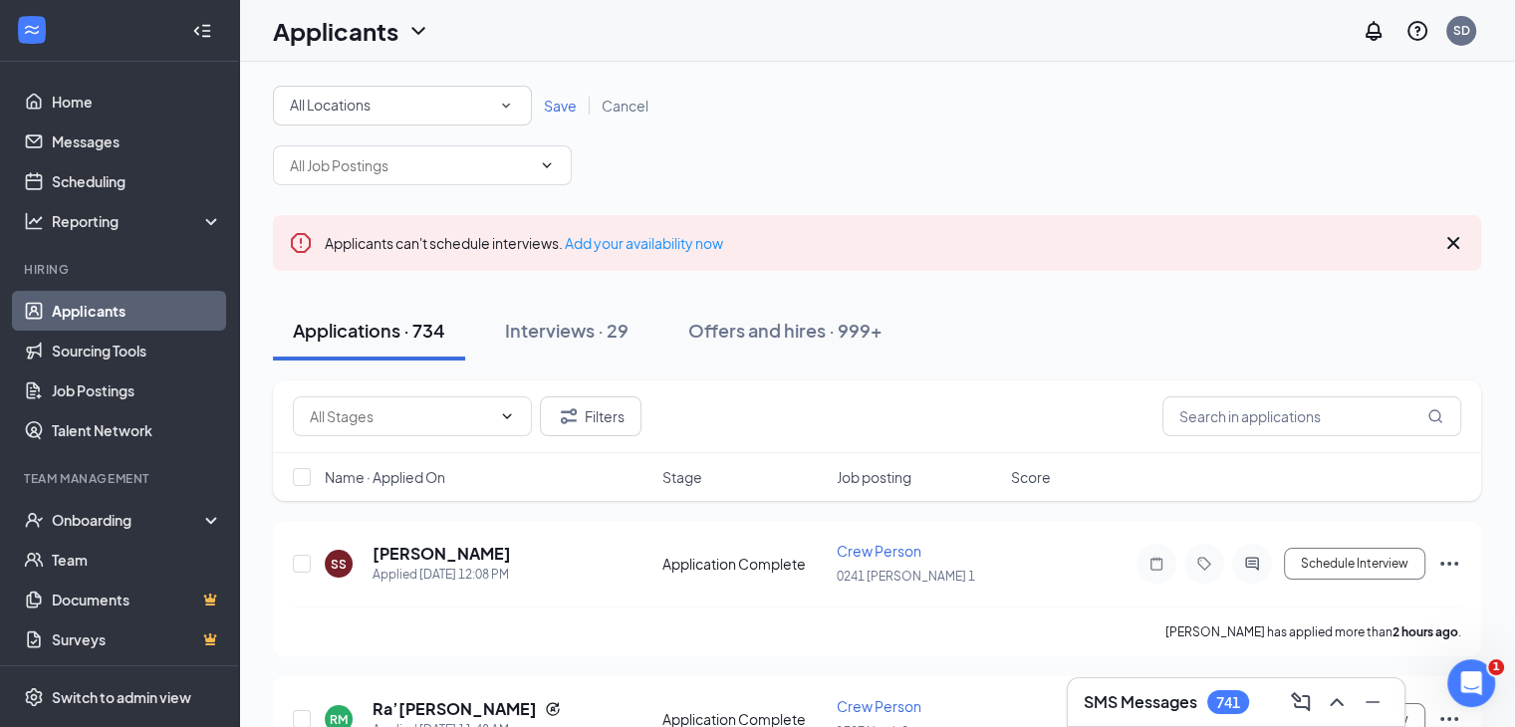
click at [508, 113] on icon "SmallChevronDown" at bounding box center [506, 106] width 18 height 18
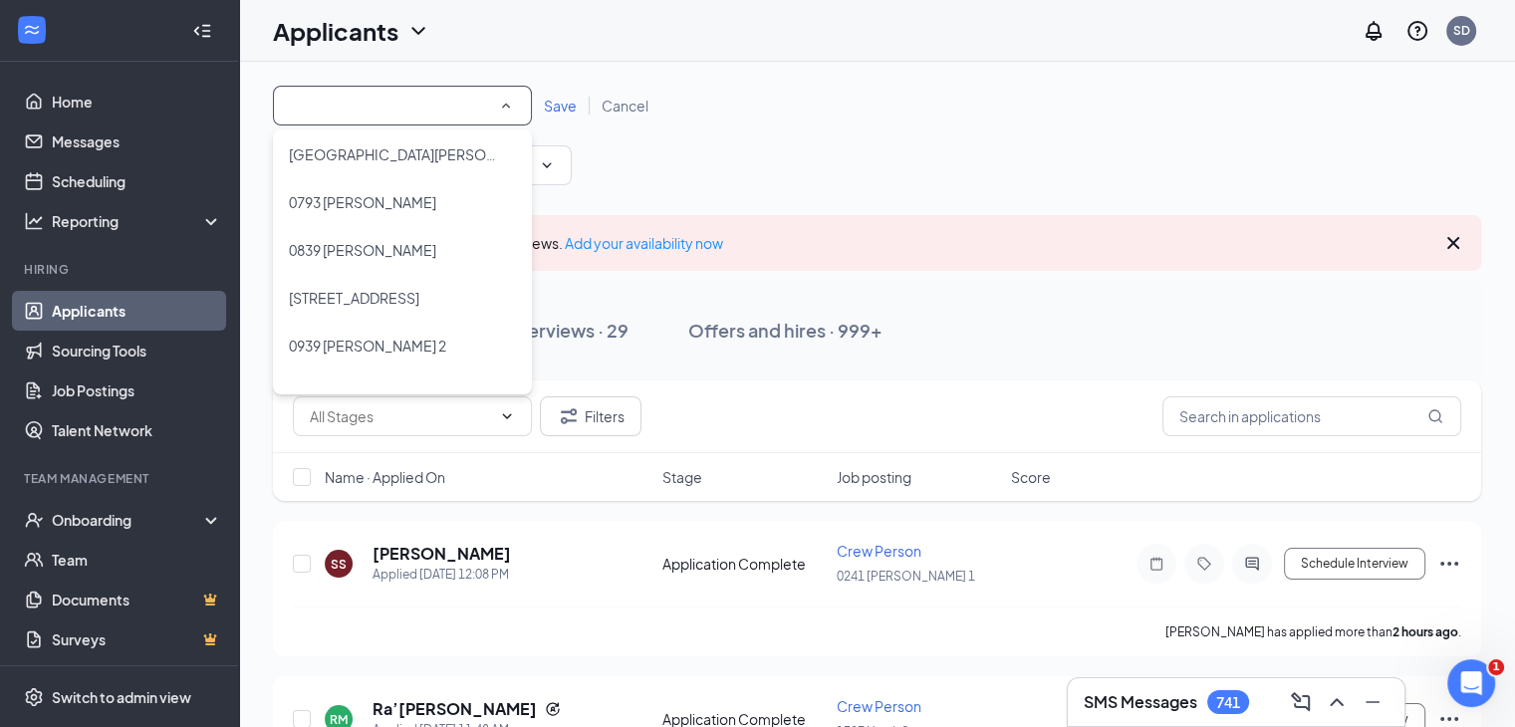
scroll to position [199, 0]
click at [419, 291] on span "[STREET_ADDRESS]" at bounding box center [354, 297] width 131 height 18
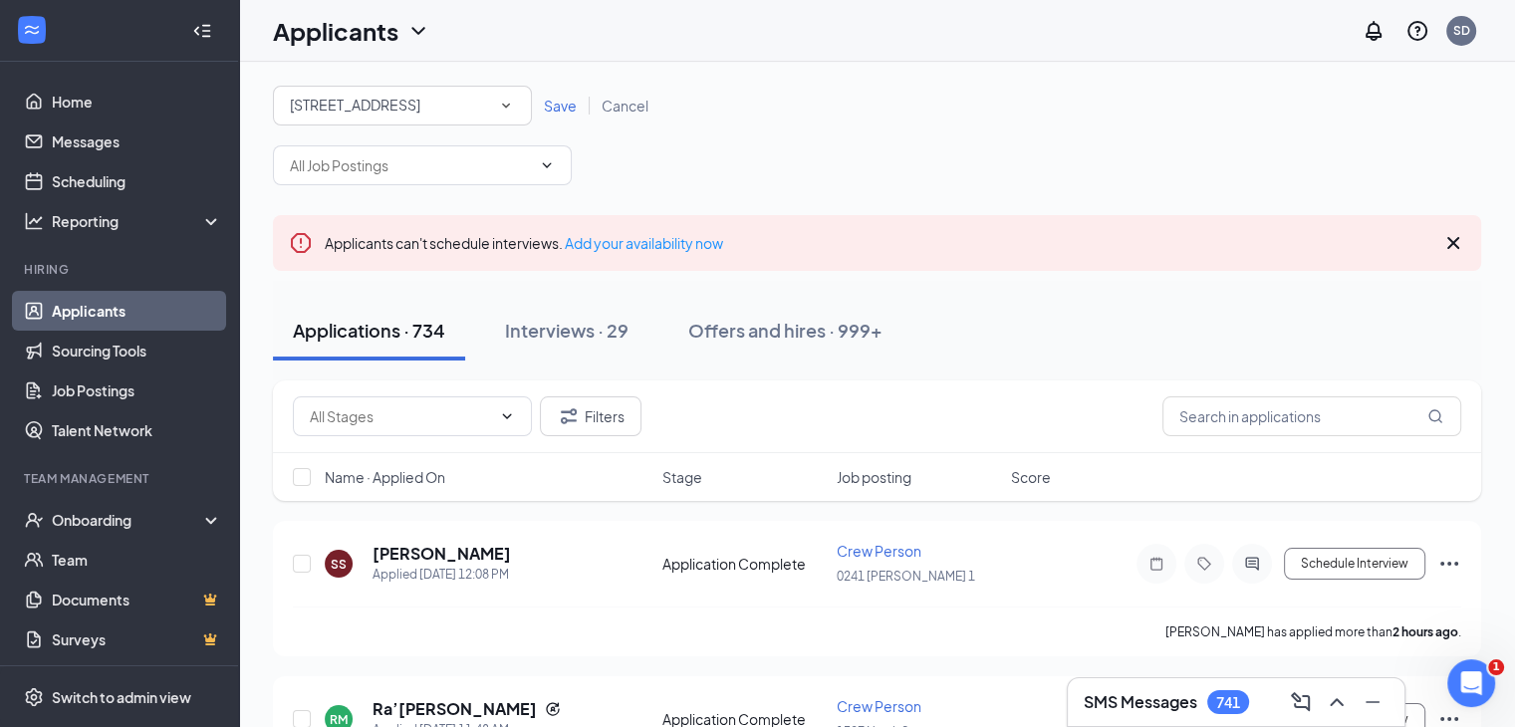
click at [564, 113] on span "Save" at bounding box center [560, 106] width 33 height 18
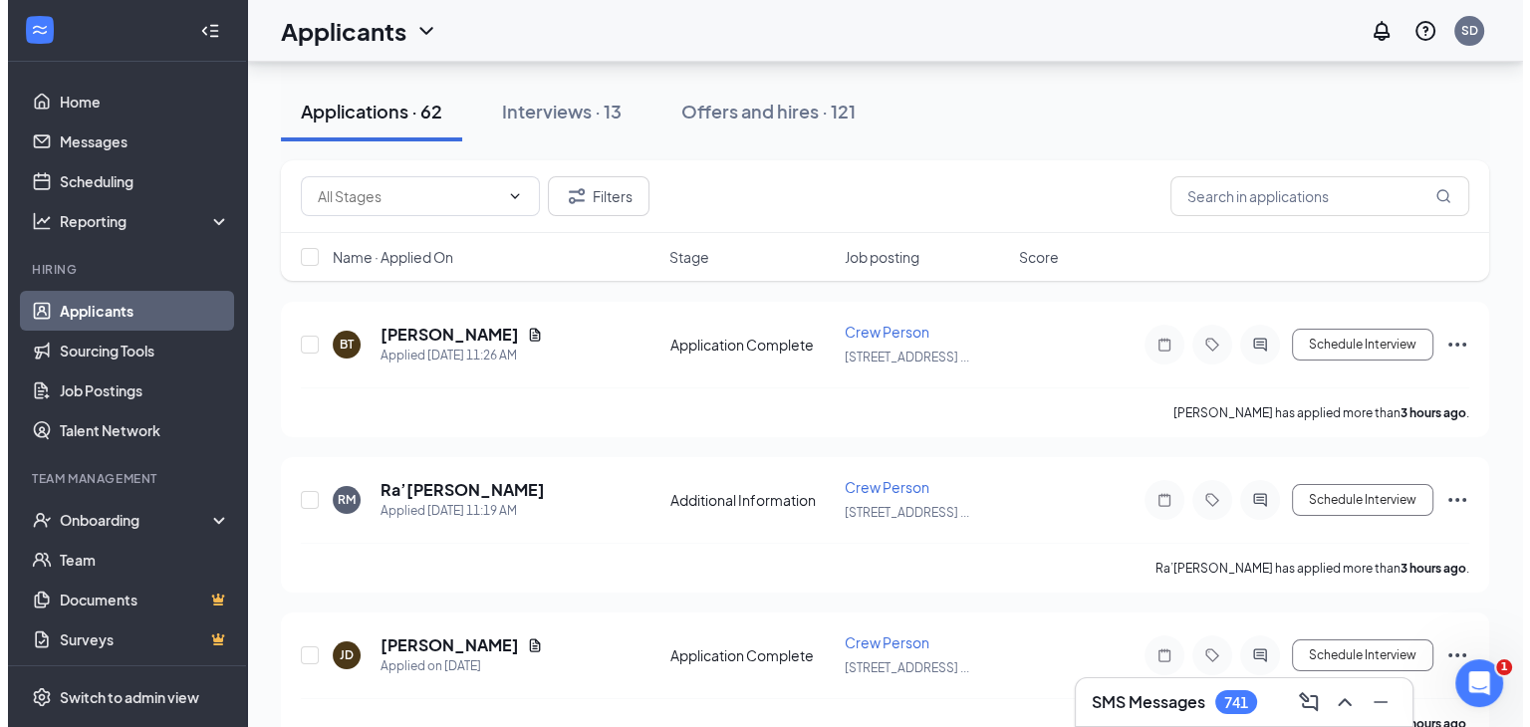
scroll to position [239, 0]
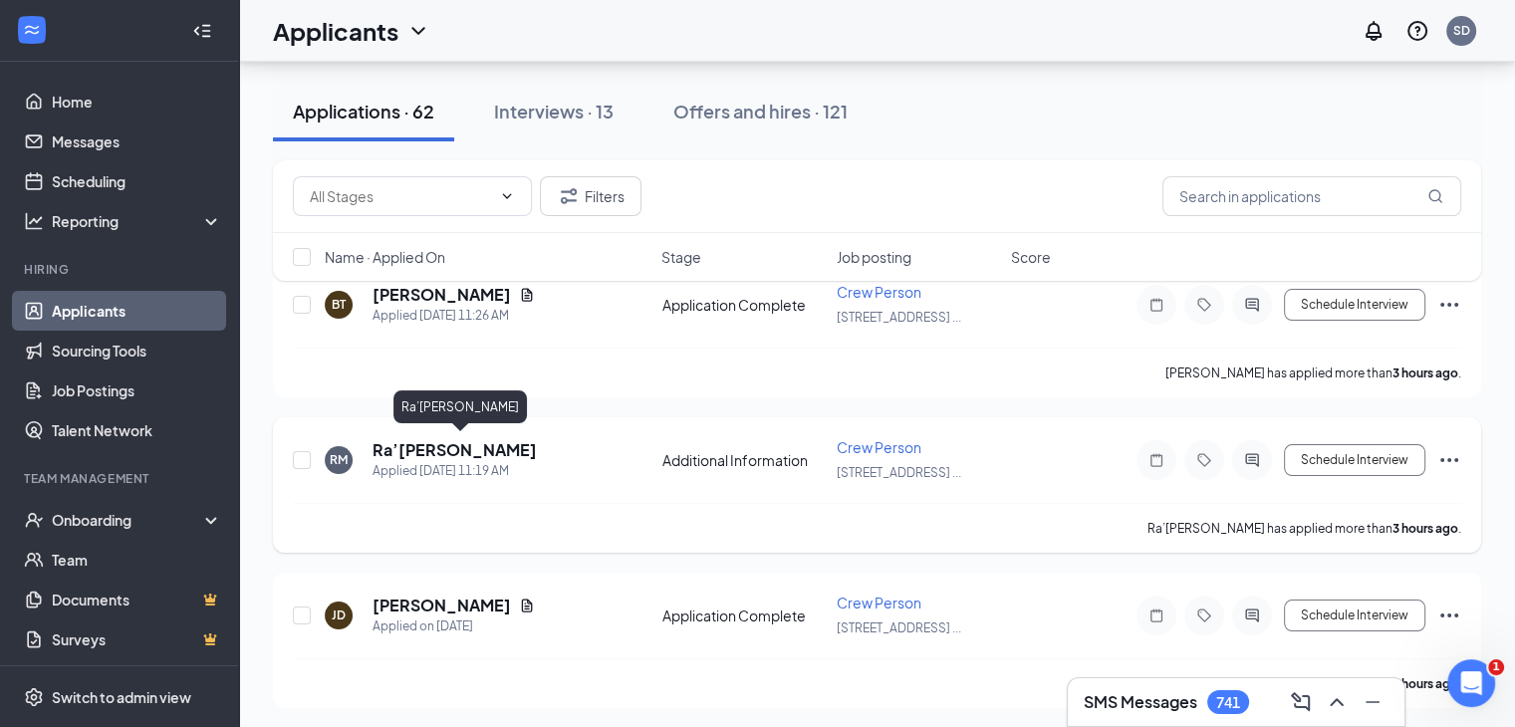
click at [537, 453] on h5 "Ra’[PERSON_NAME]" at bounding box center [455, 450] width 164 height 22
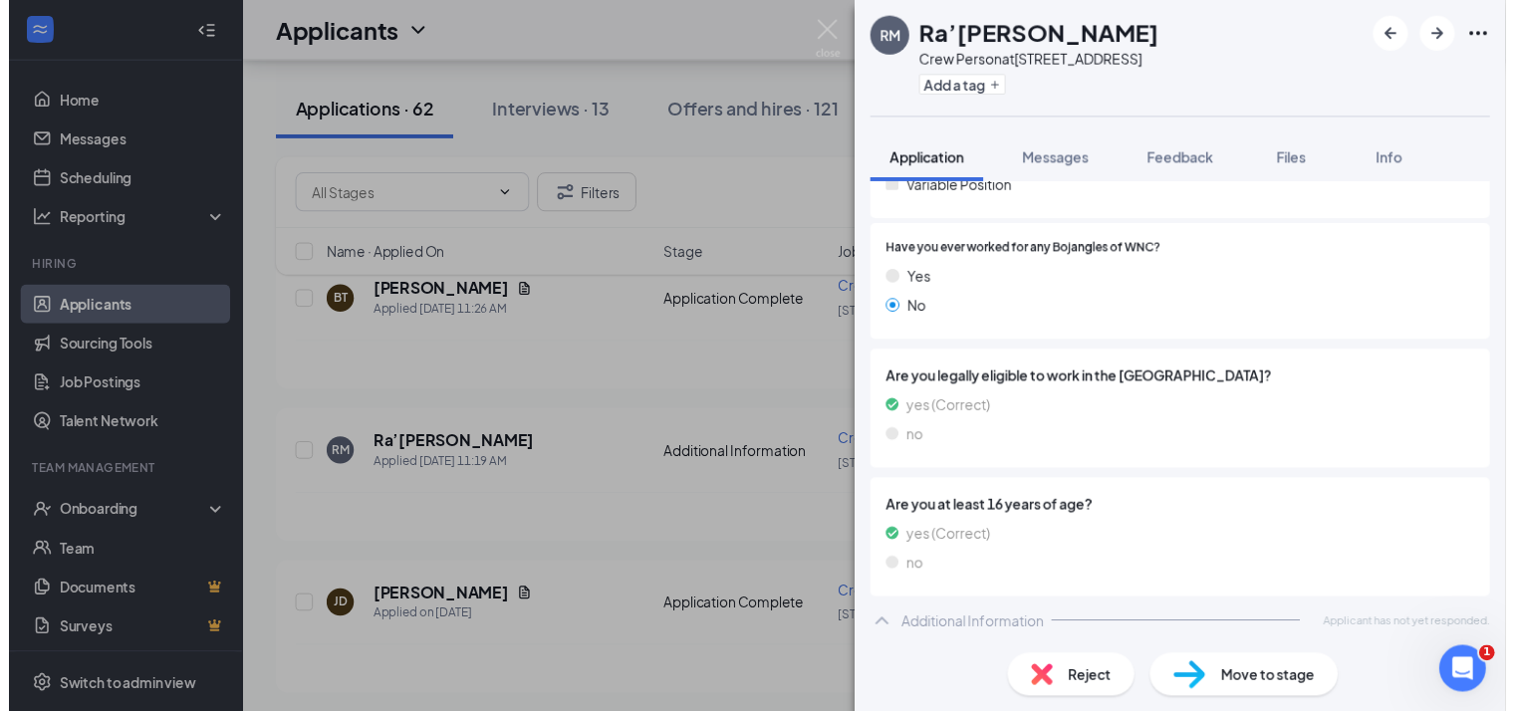
scroll to position [615, 0]
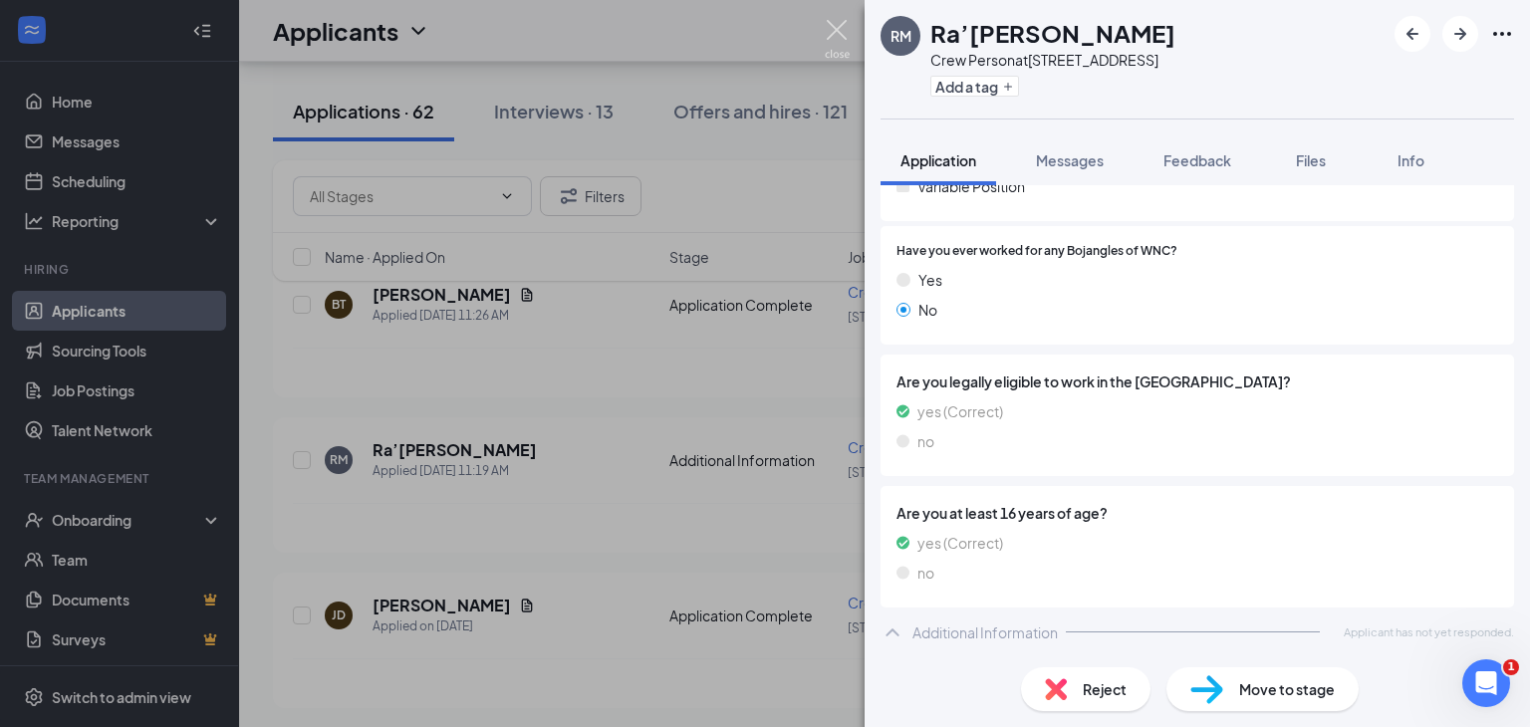
click at [848, 22] on img at bounding box center [837, 39] width 25 height 39
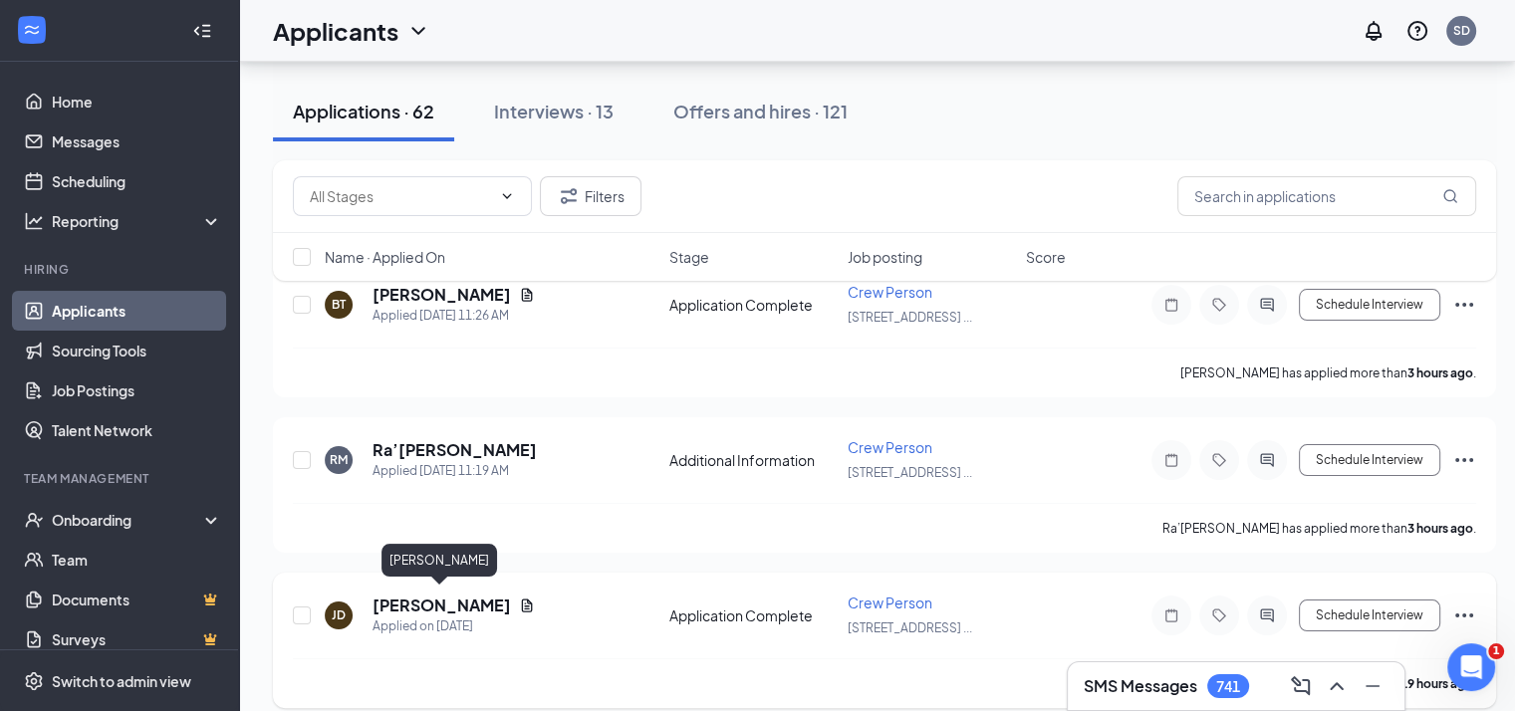
click at [428, 608] on h5 "[PERSON_NAME]" at bounding box center [442, 606] width 138 height 22
click at [428, 472] on body "Home Messages Scheduling Reporting Hiring Applicants Sourcing Tools Job Posting…" at bounding box center [757, 116] width 1515 height 711
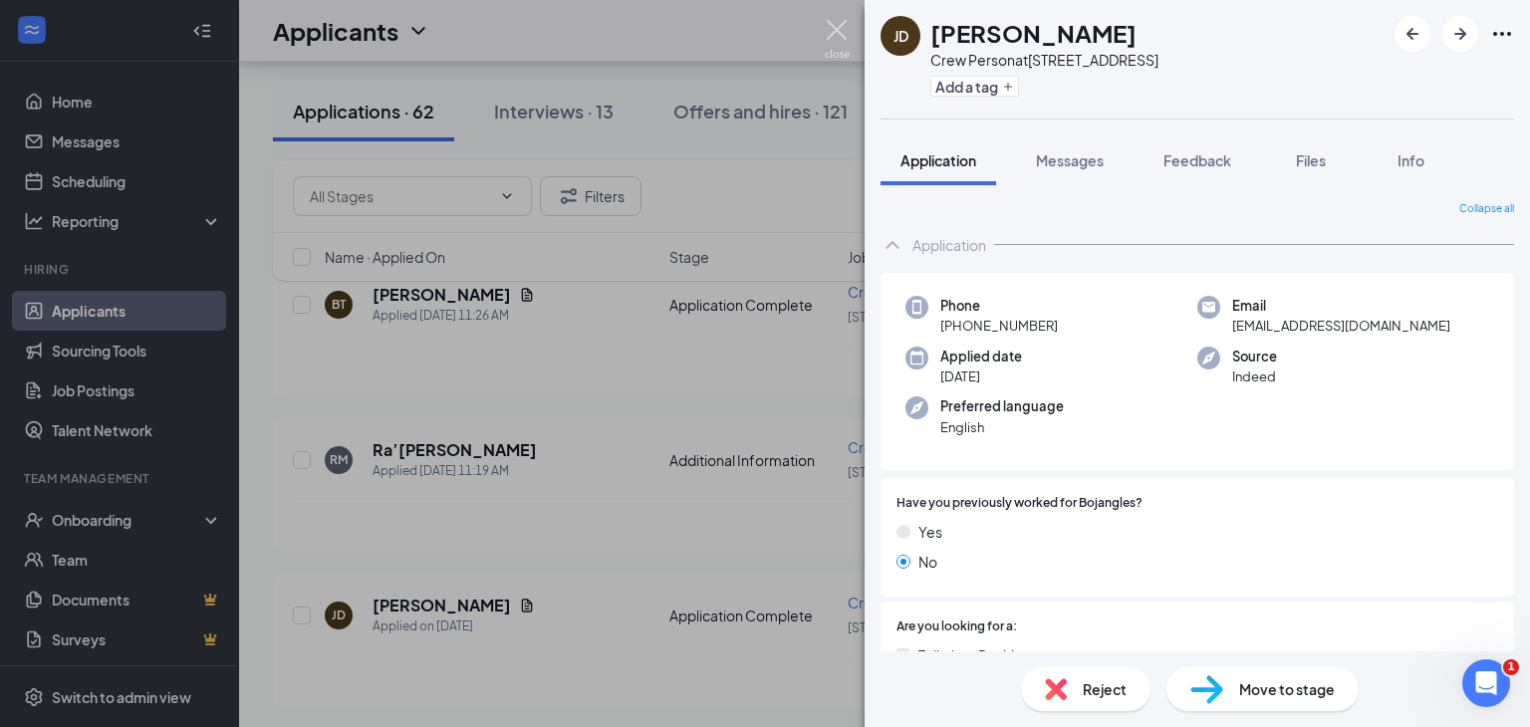
click at [830, 34] on img at bounding box center [837, 39] width 25 height 39
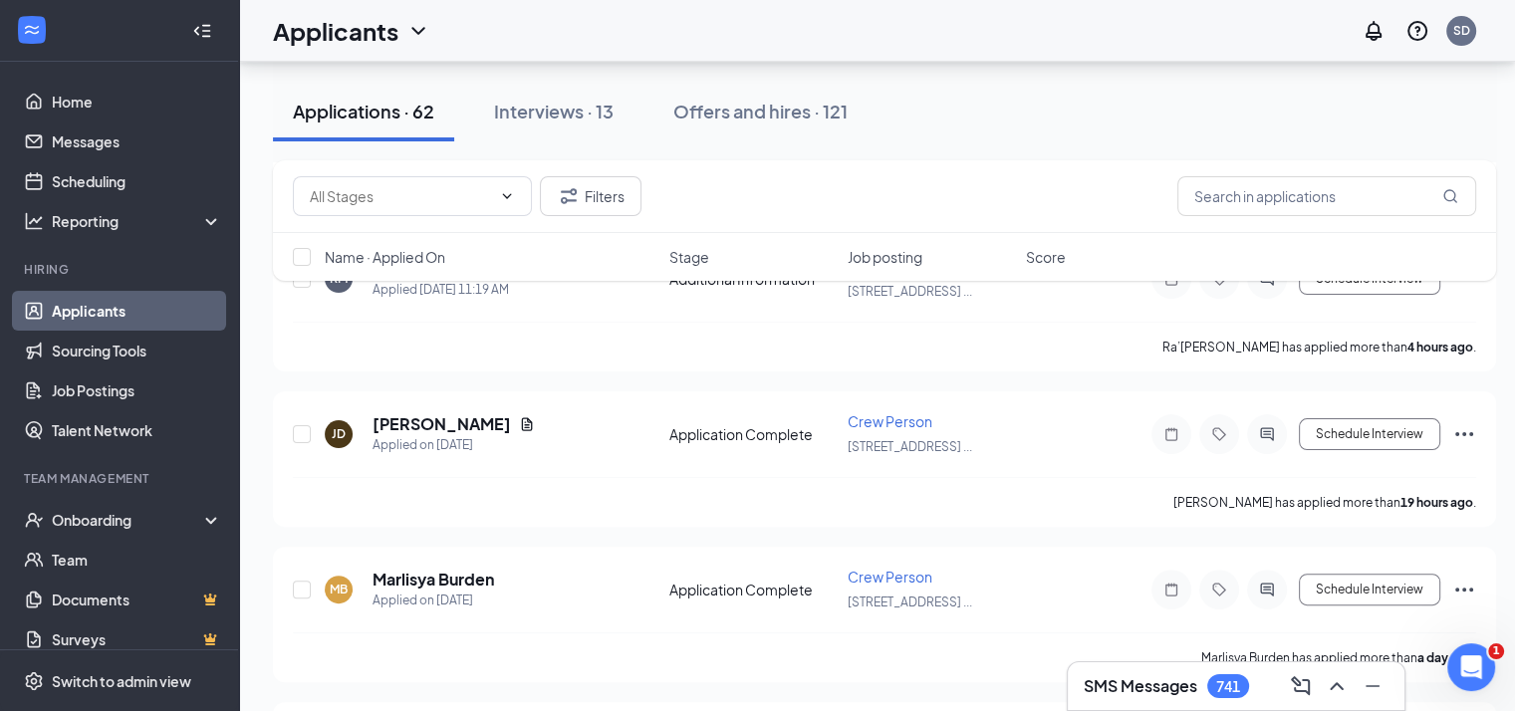
scroll to position [438, 0]
